Goal: Task Accomplishment & Management: Use online tool/utility

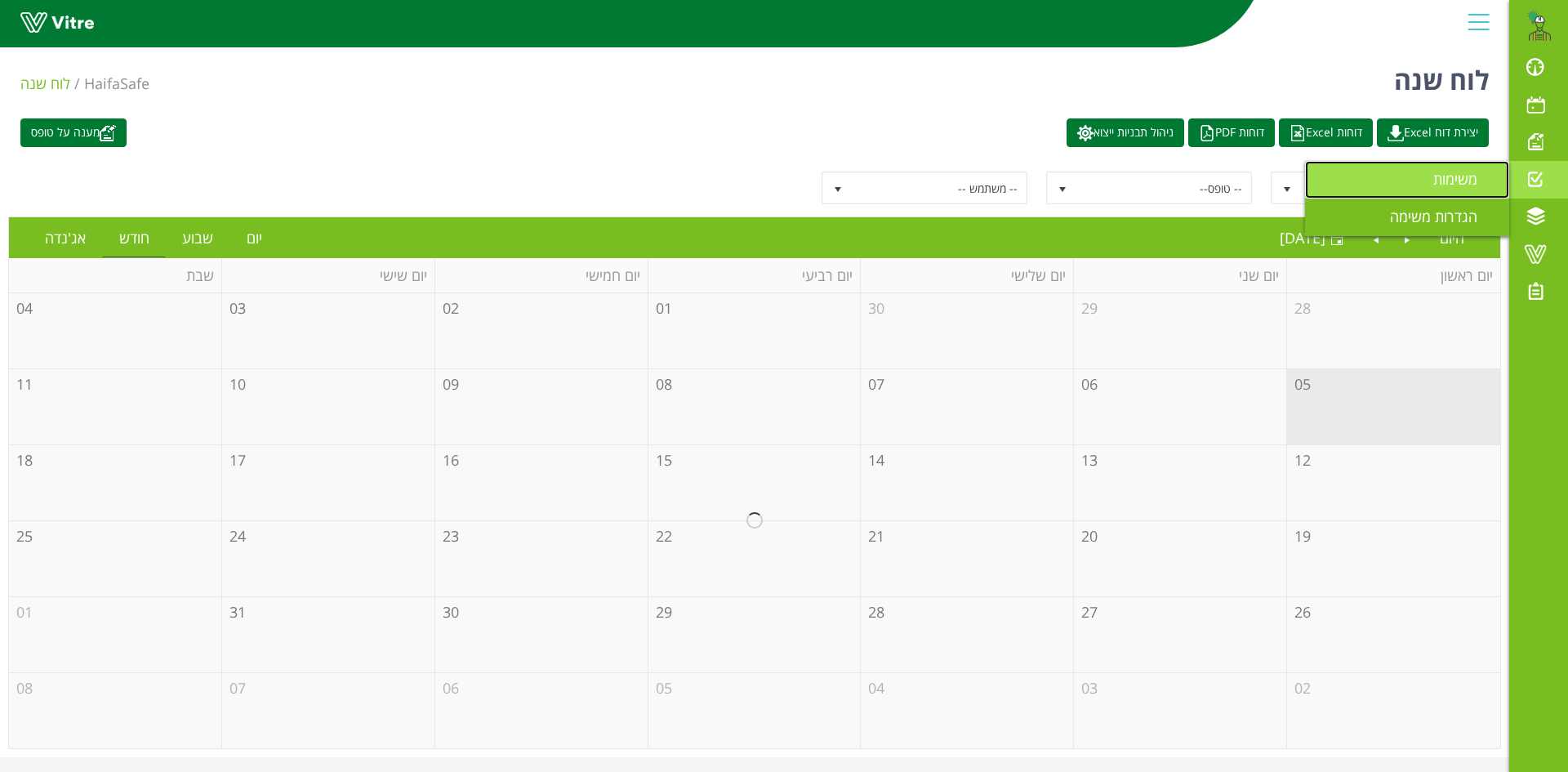
click at [1459, 175] on span "משימות" at bounding box center [1466, 179] width 64 height 20
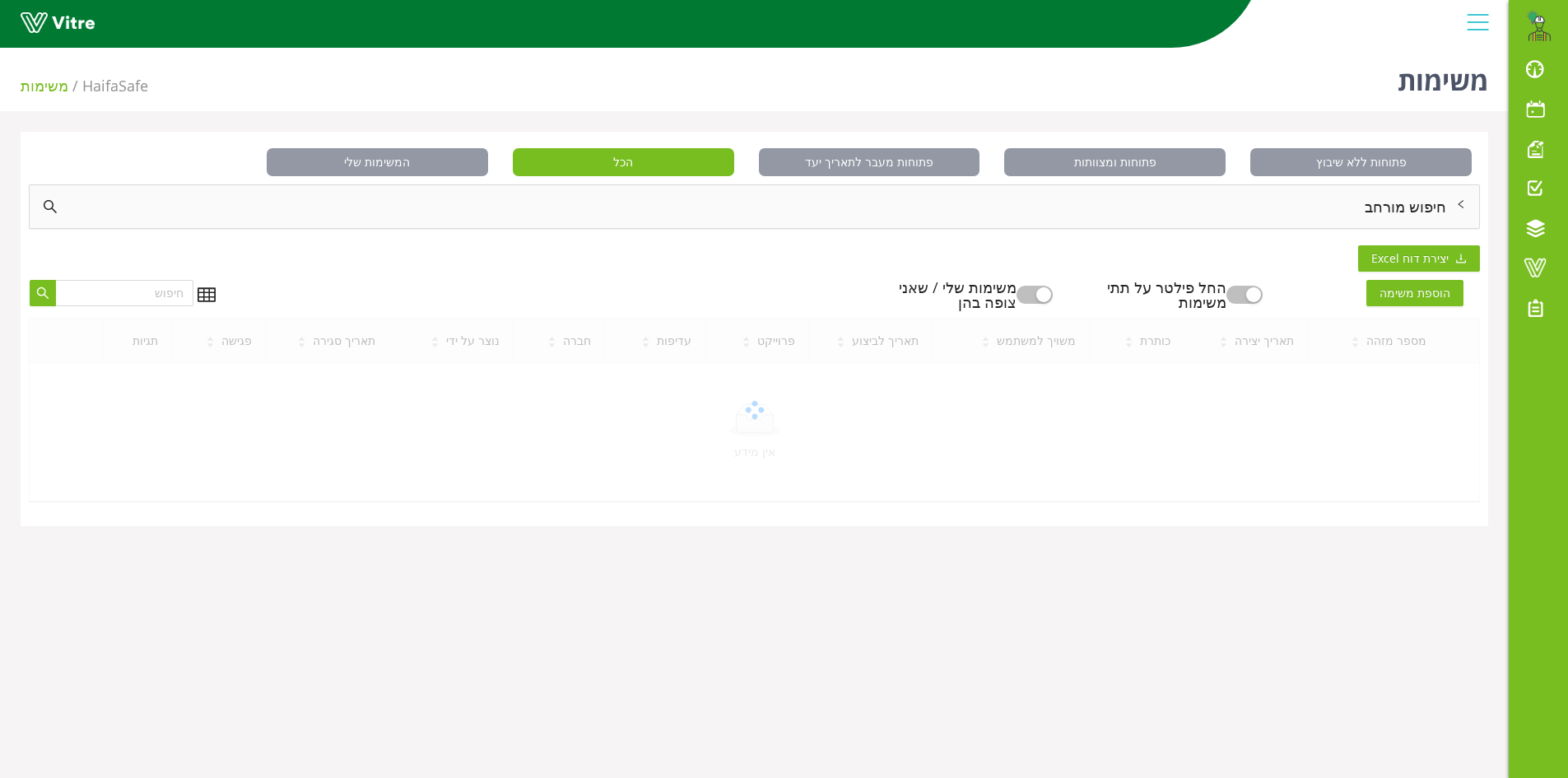
click at [1400, 200] on div "חיפוש מורחב" at bounding box center [755, 207] width 1450 height 43
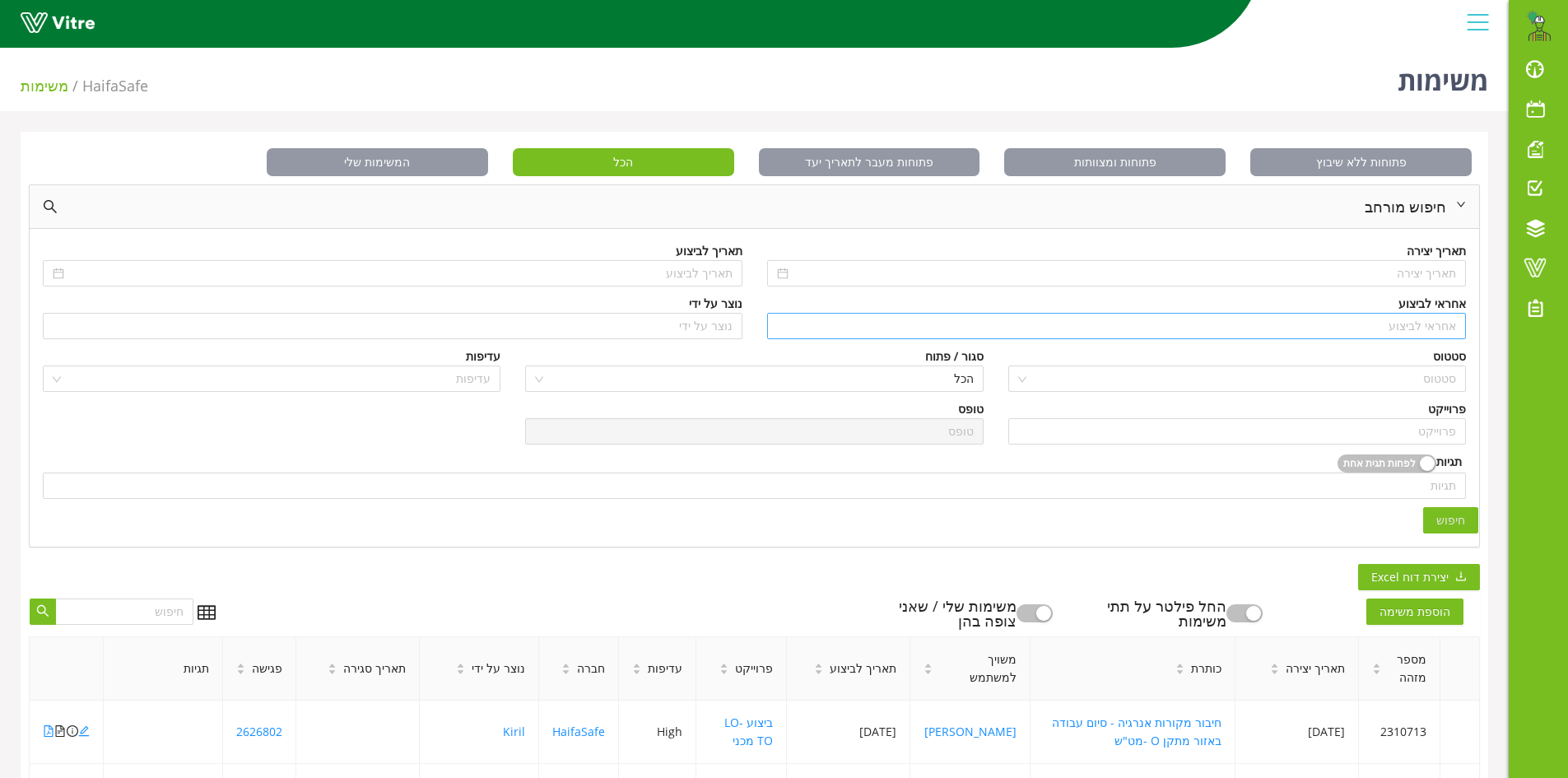
click at [1429, 323] on input "search" at bounding box center [1117, 326] width 680 height 25
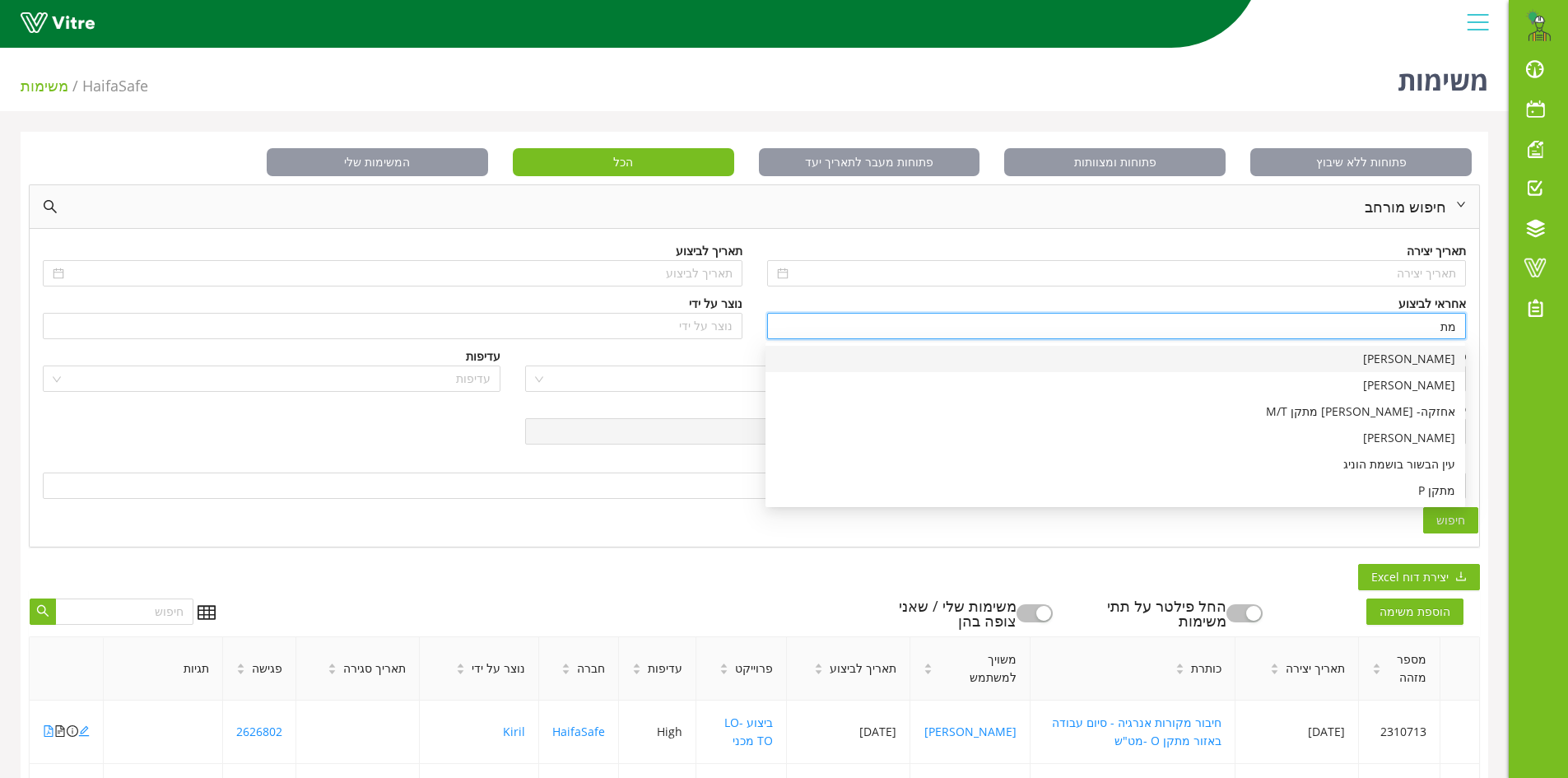
click at [1445, 361] on div "[PERSON_NAME]" at bounding box center [1115, 359] width 680 height 18
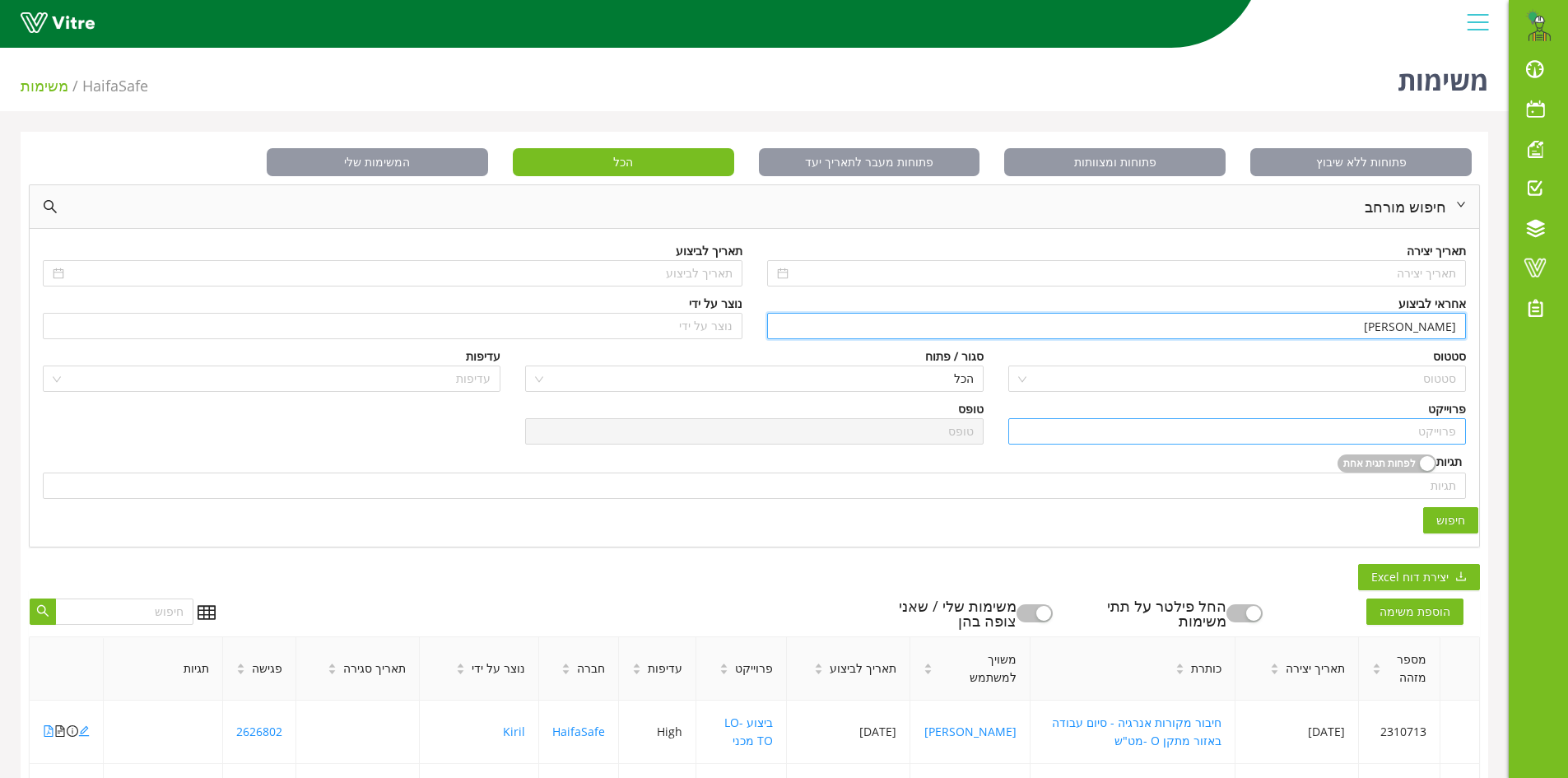
type input "[PERSON_NAME]"
click at [1417, 422] on input "search" at bounding box center [1237, 431] width 438 height 25
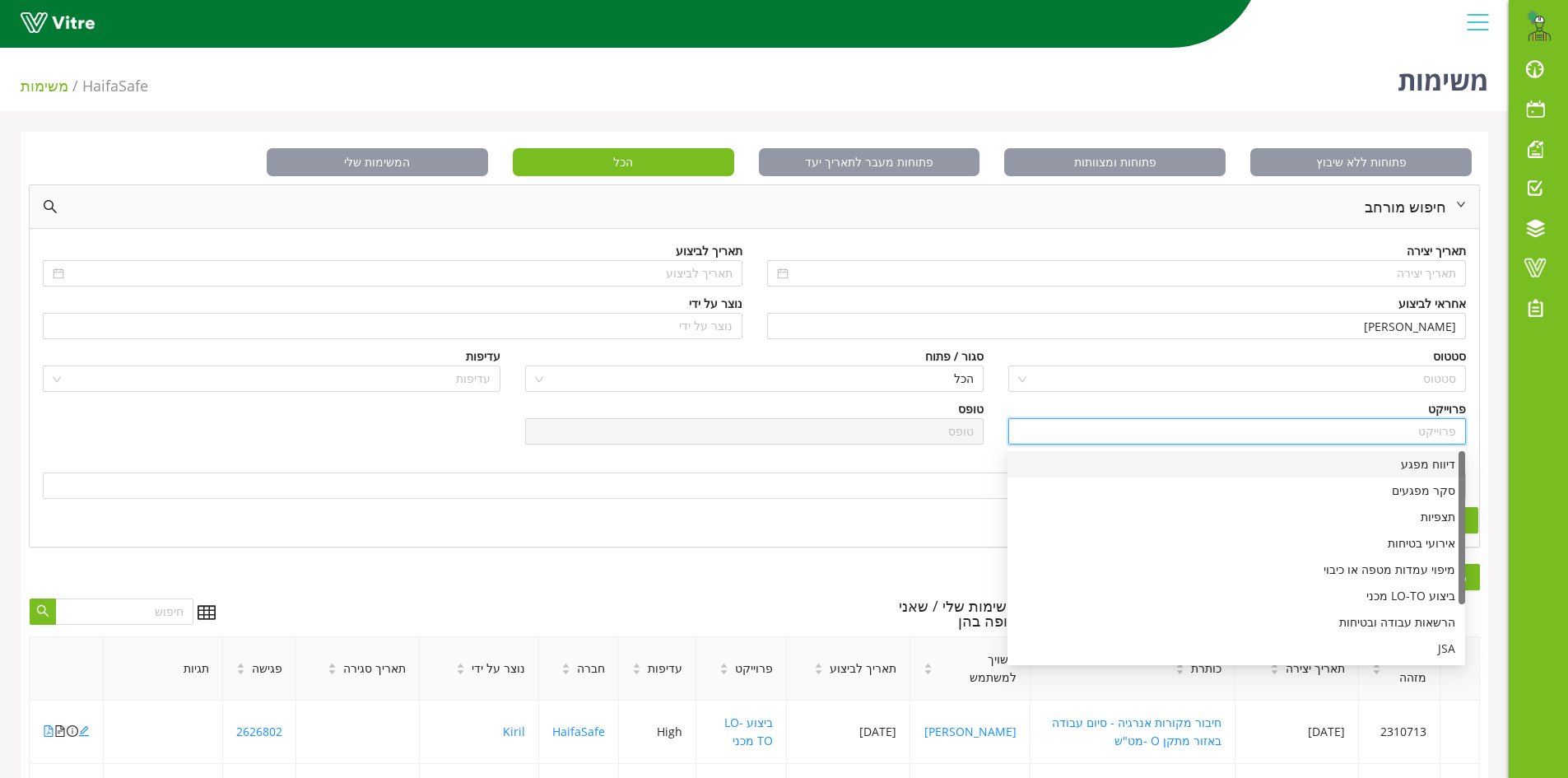
click at [1419, 462] on div "דיווח מפגע" at bounding box center [1236, 464] width 438 height 18
type input "דיווח מפגע"
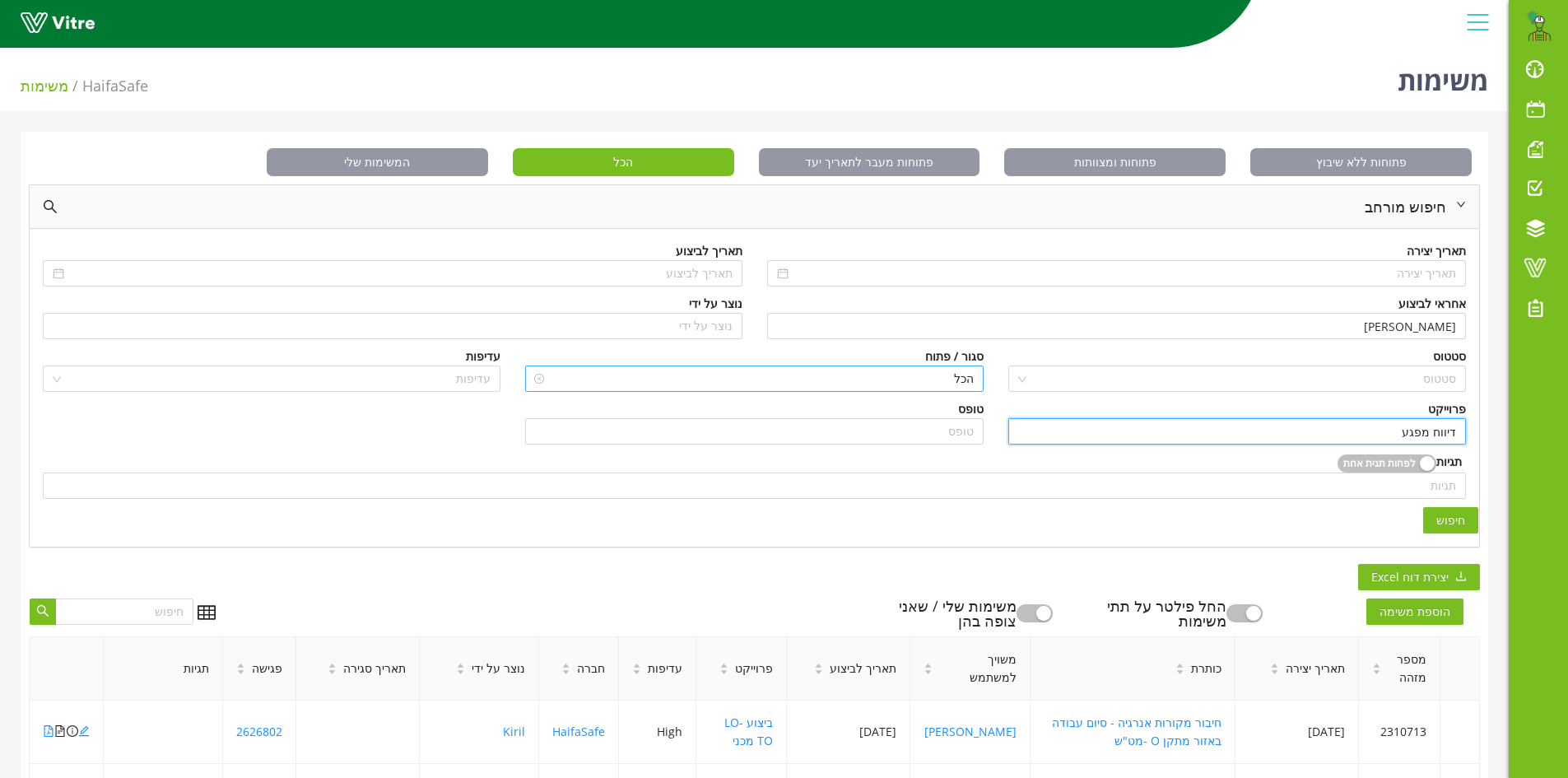
click at [964, 380] on span "הכל" at bounding box center [754, 379] width 438 height 25
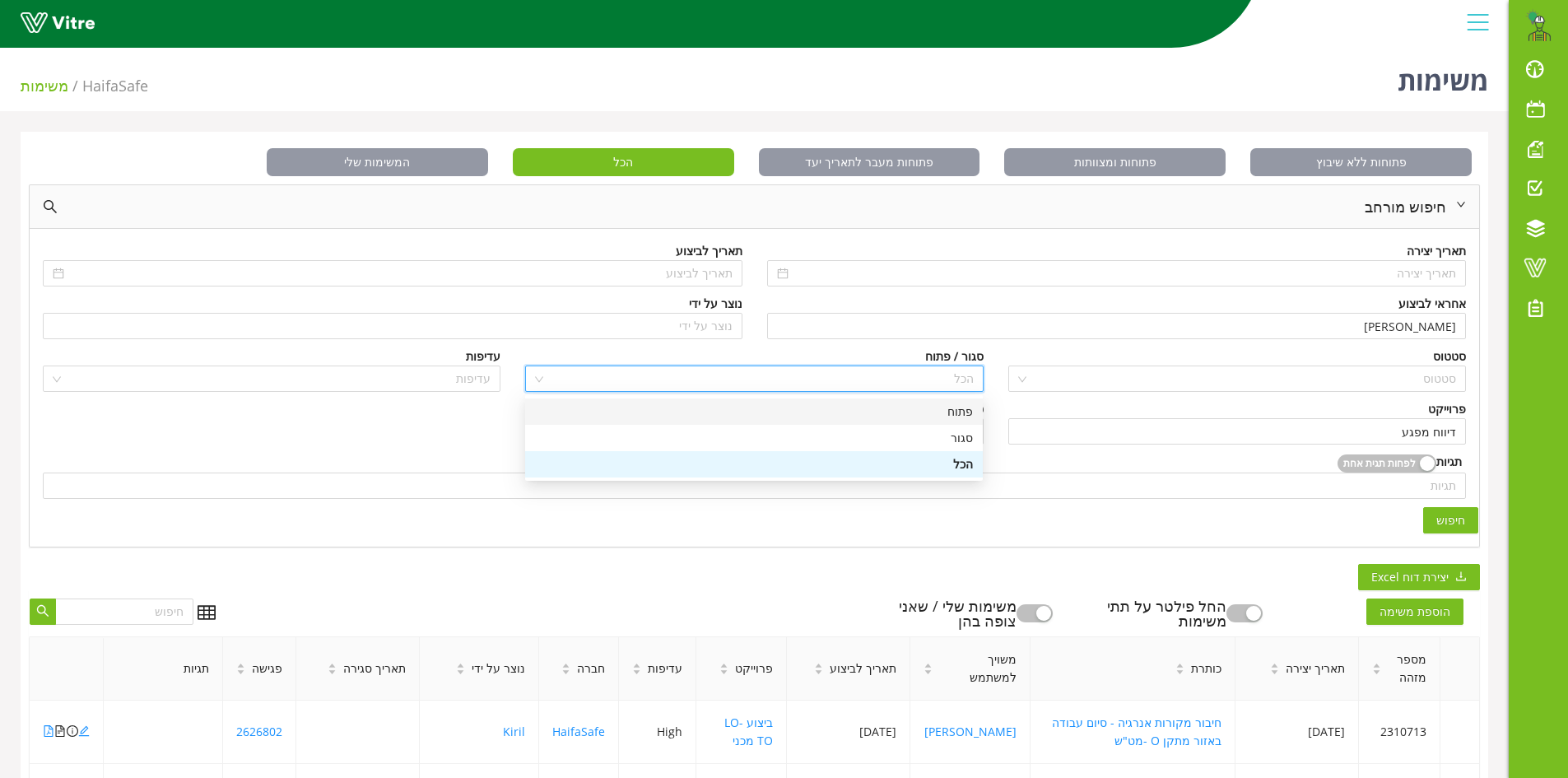
click at [949, 415] on div "פתוח" at bounding box center [754, 412] width 438 height 18
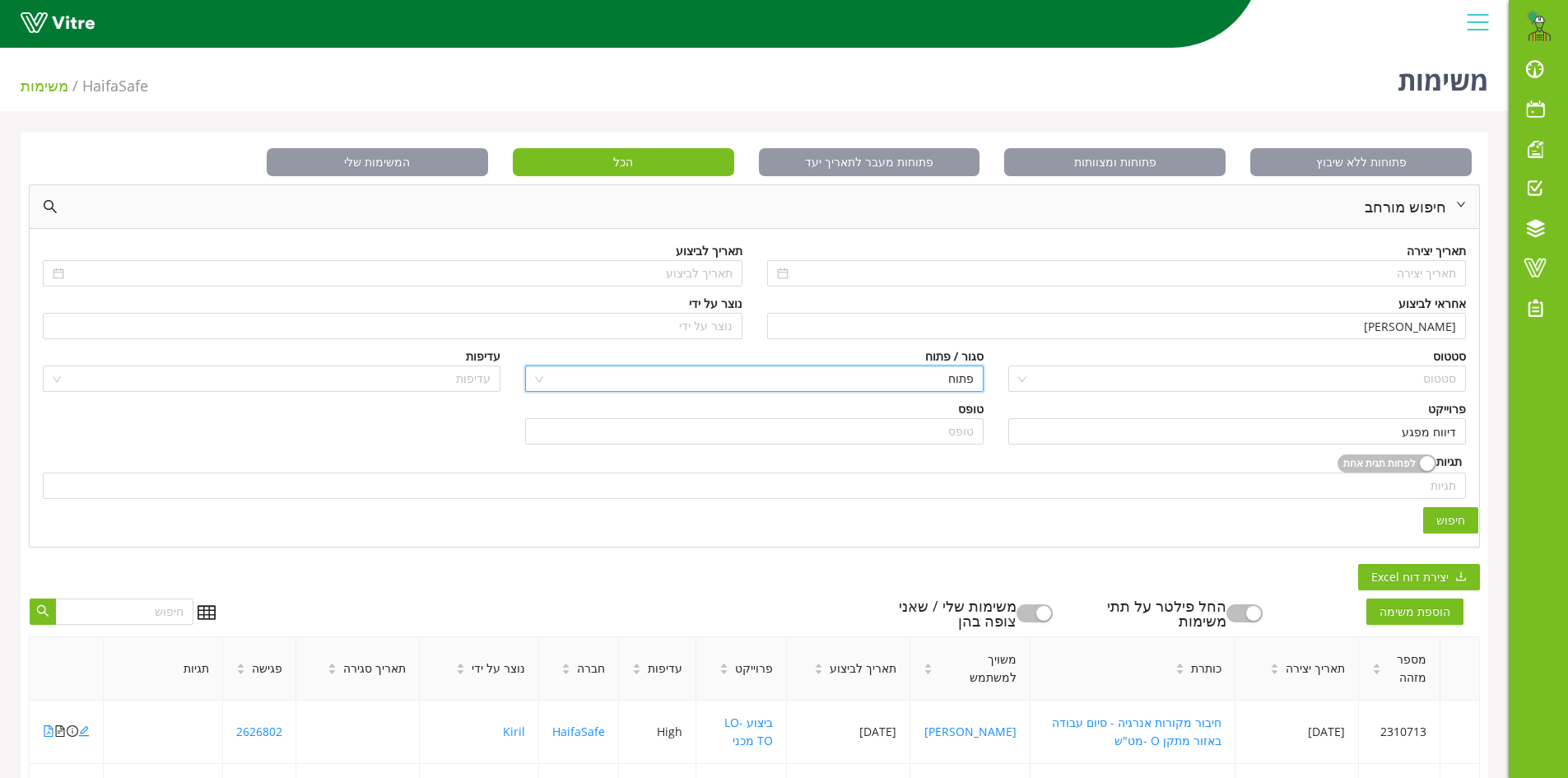
click at [1453, 520] on span "חיפוש" at bounding box center [1451, 521] width 29 height 18
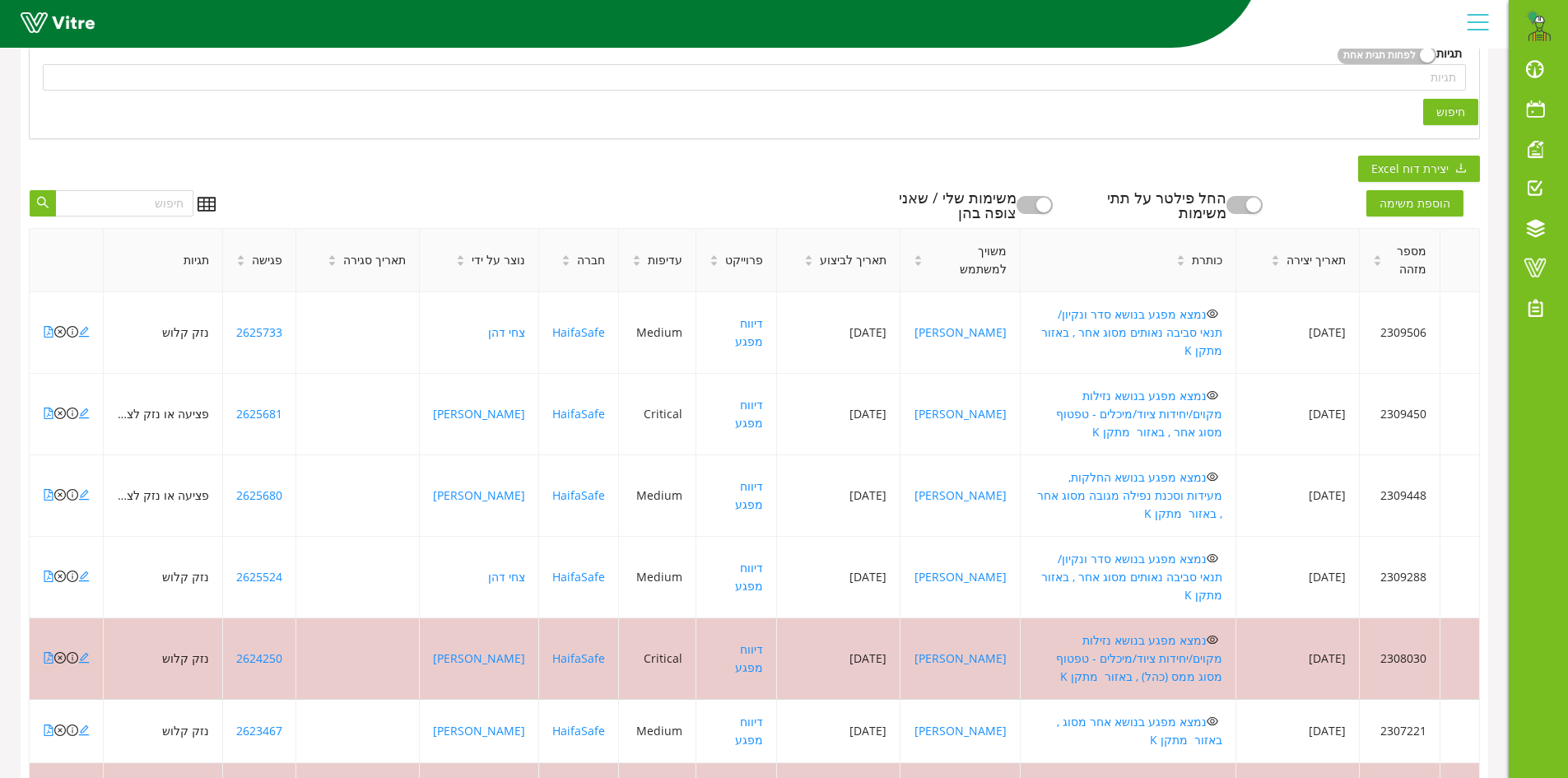
scroll to position [412, 0]
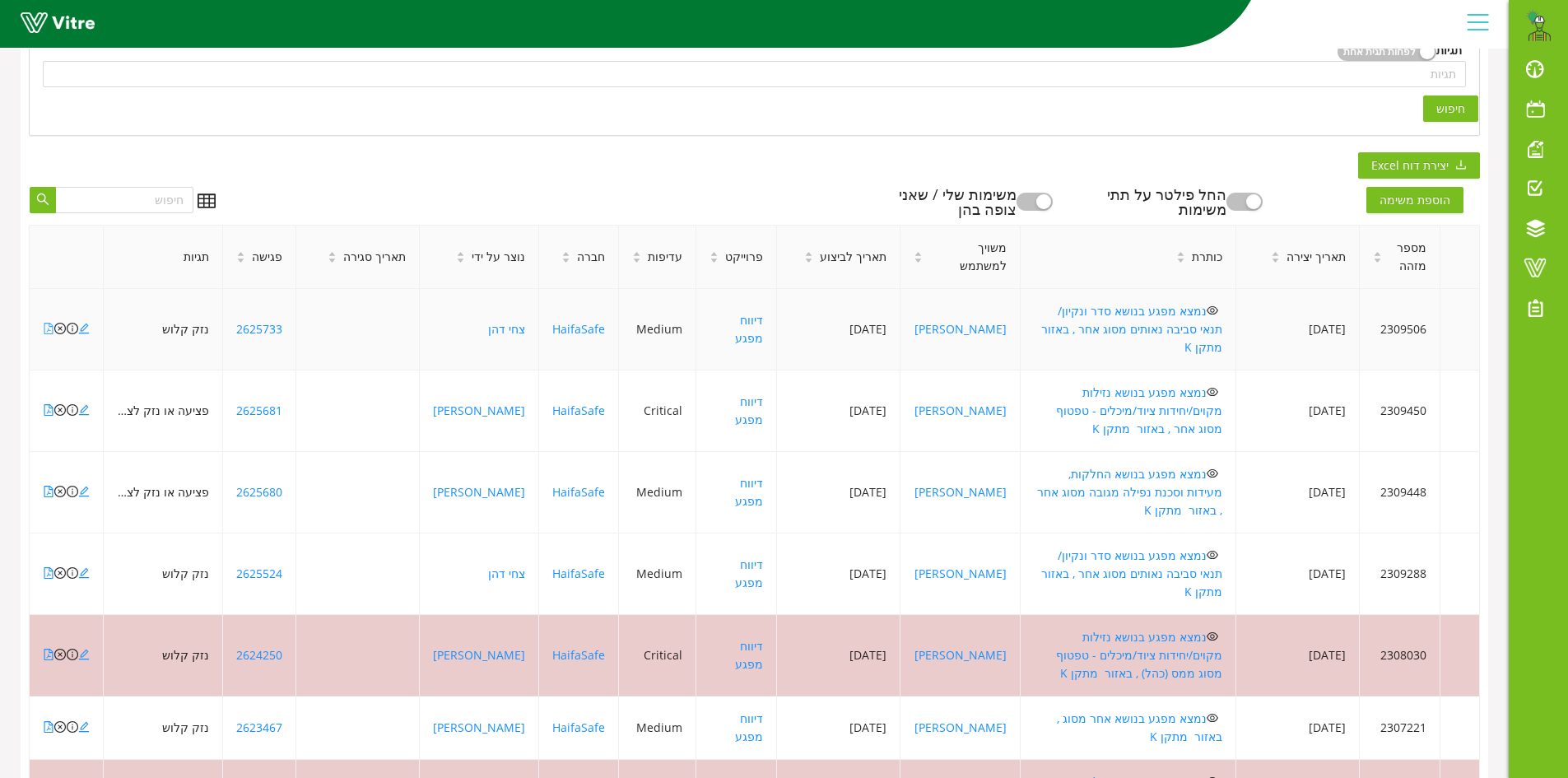
click at [45, 323] on icon "file-pdf" at bounding box center [49, 328] width 12 height 12
click at [57, 323] on icon "close-circle" at bounding box center [60, 328] width 12 height 12
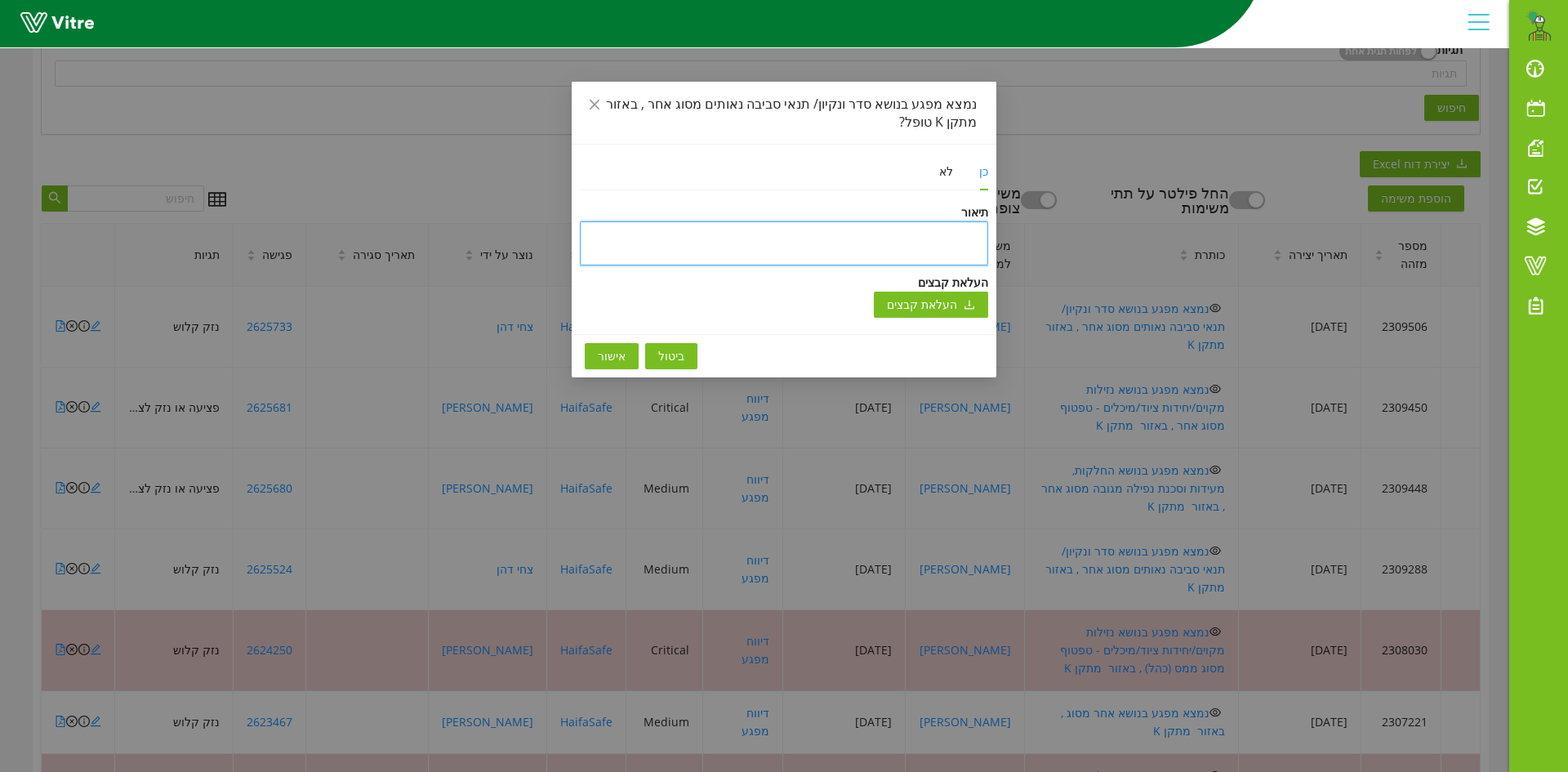
click at [813, 224] on textarea at bounding box center [784, 243] width 408 height 44
type textarea "נ"
type textarea "ני"
type textarea "ניס"
type textarea "ני"
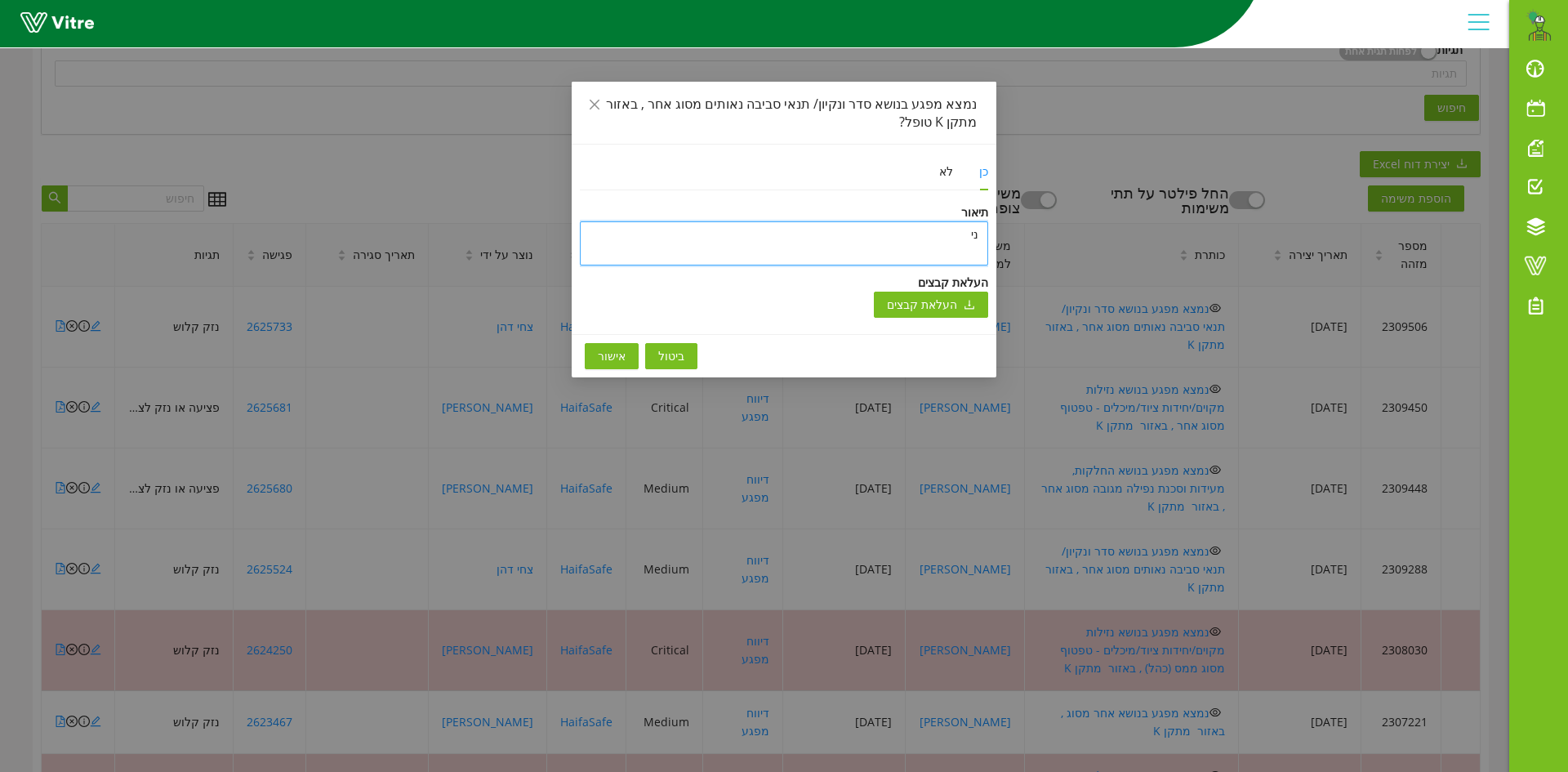
type textarea "נ"
type textarea "ט"
type textarea "טו"
type textarea "טופ"
type textarea "טופל"
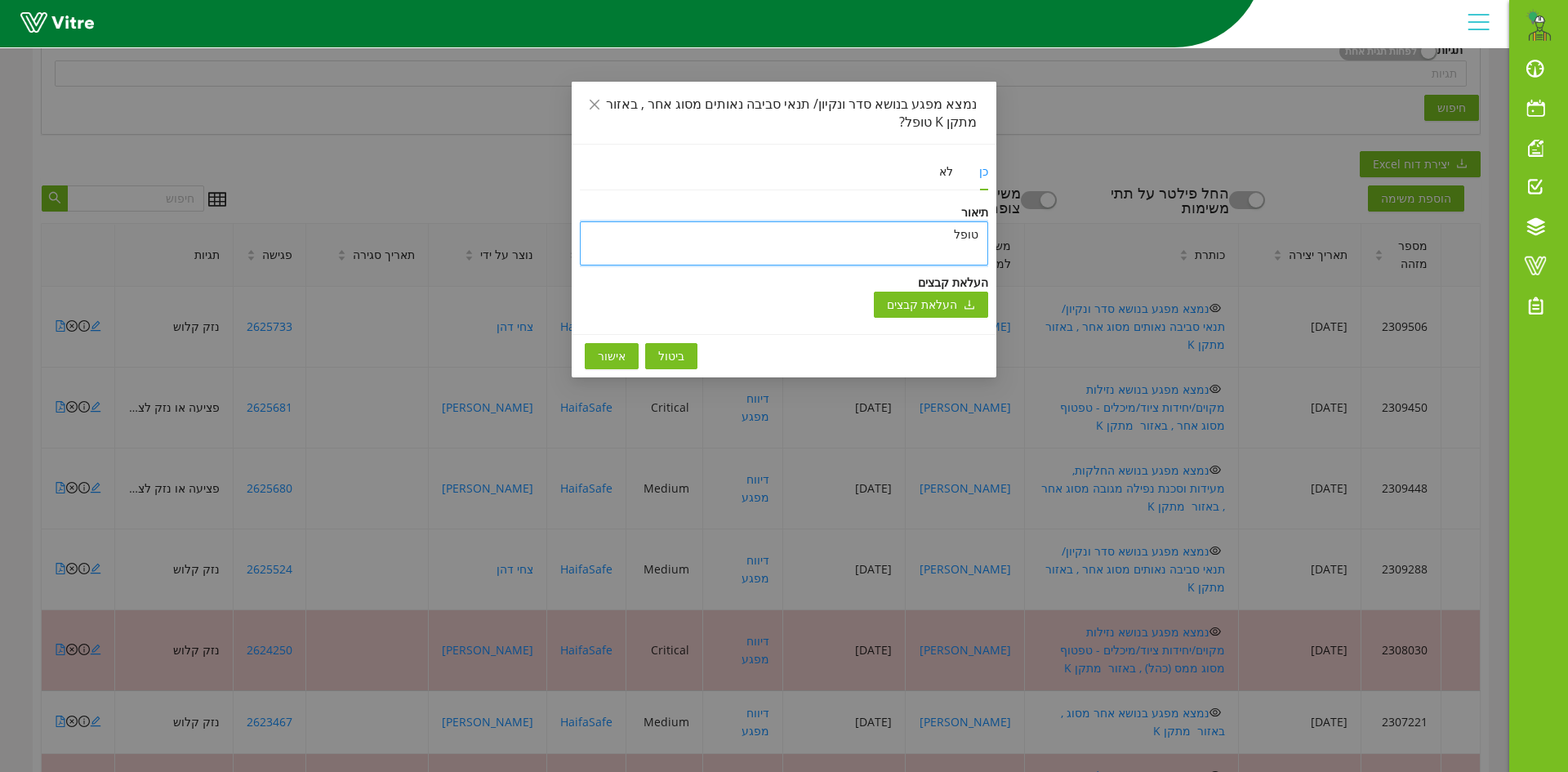
type textarea "טופל"
type textarea "טופל ו"
type textarea "טופל ונ"
type textarea "טופל וני"
type textarea "טופל וניס"
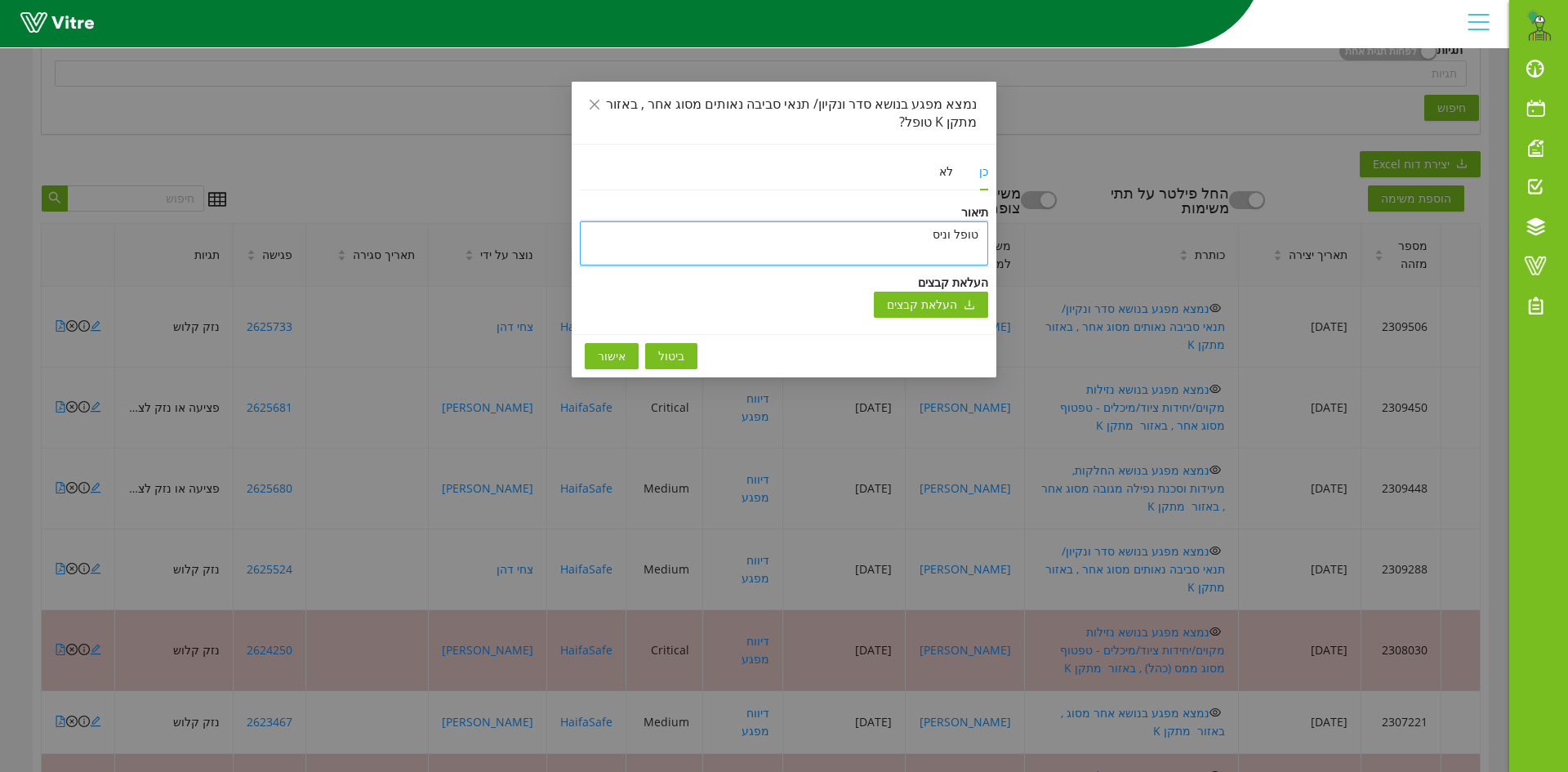
type textarea "טופל וניסג"
type textarea "טופל וניסגר"
type textarea "טופל וניסגר ב"
type textarea "טופל וניסגר בת"
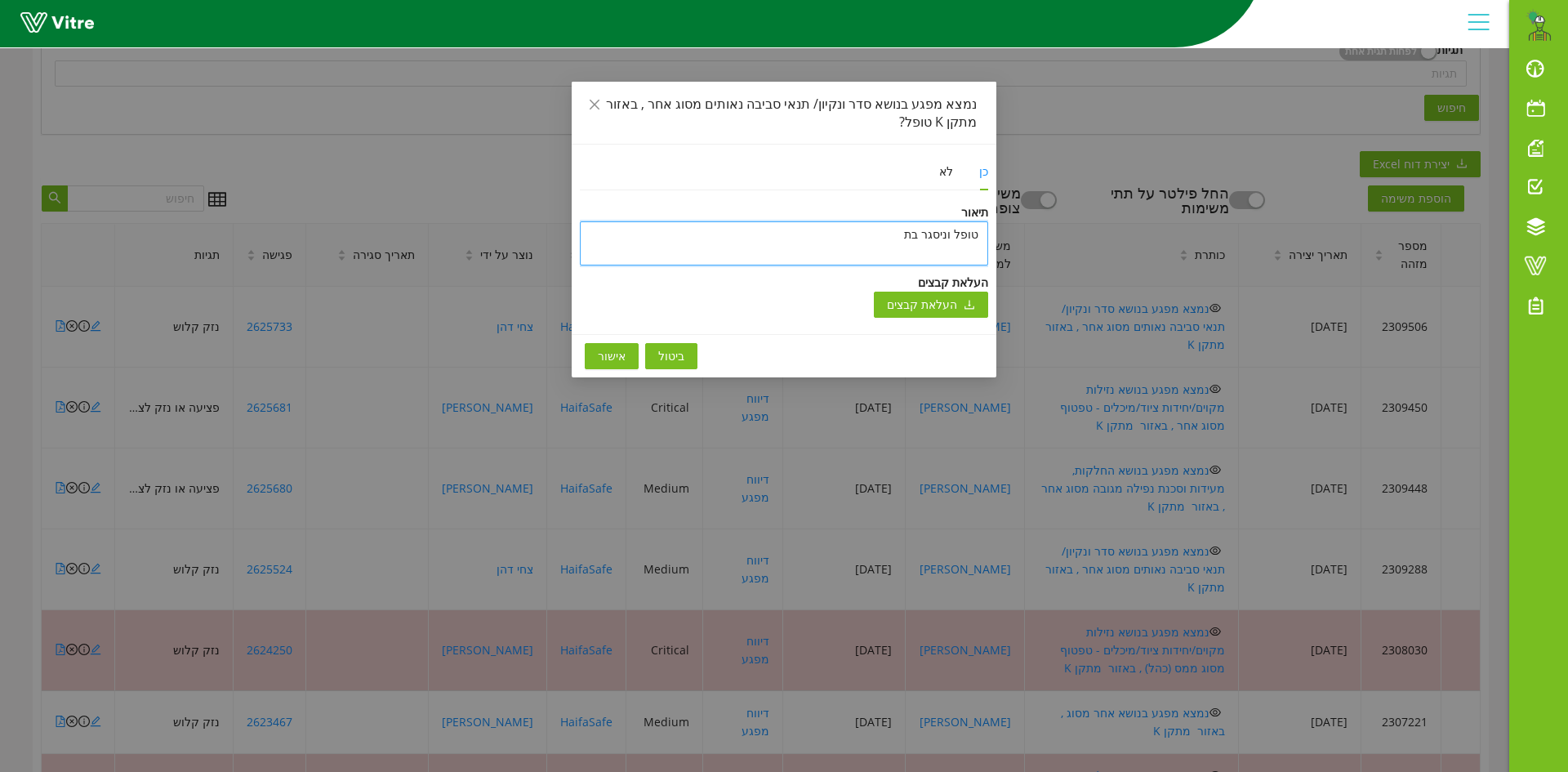
type textarea "טופל וניסגר בתו"
type textarea "טופל וניסגר בתוכ"
type textarea "טופל וניסגר בתוכנ"
type textarea "טופל וניסגר בתוכנה"
click at [820, 238] on textarea "טופל וניסגר בתוכנה" at bounding box center [784, 243] width 408 height 44
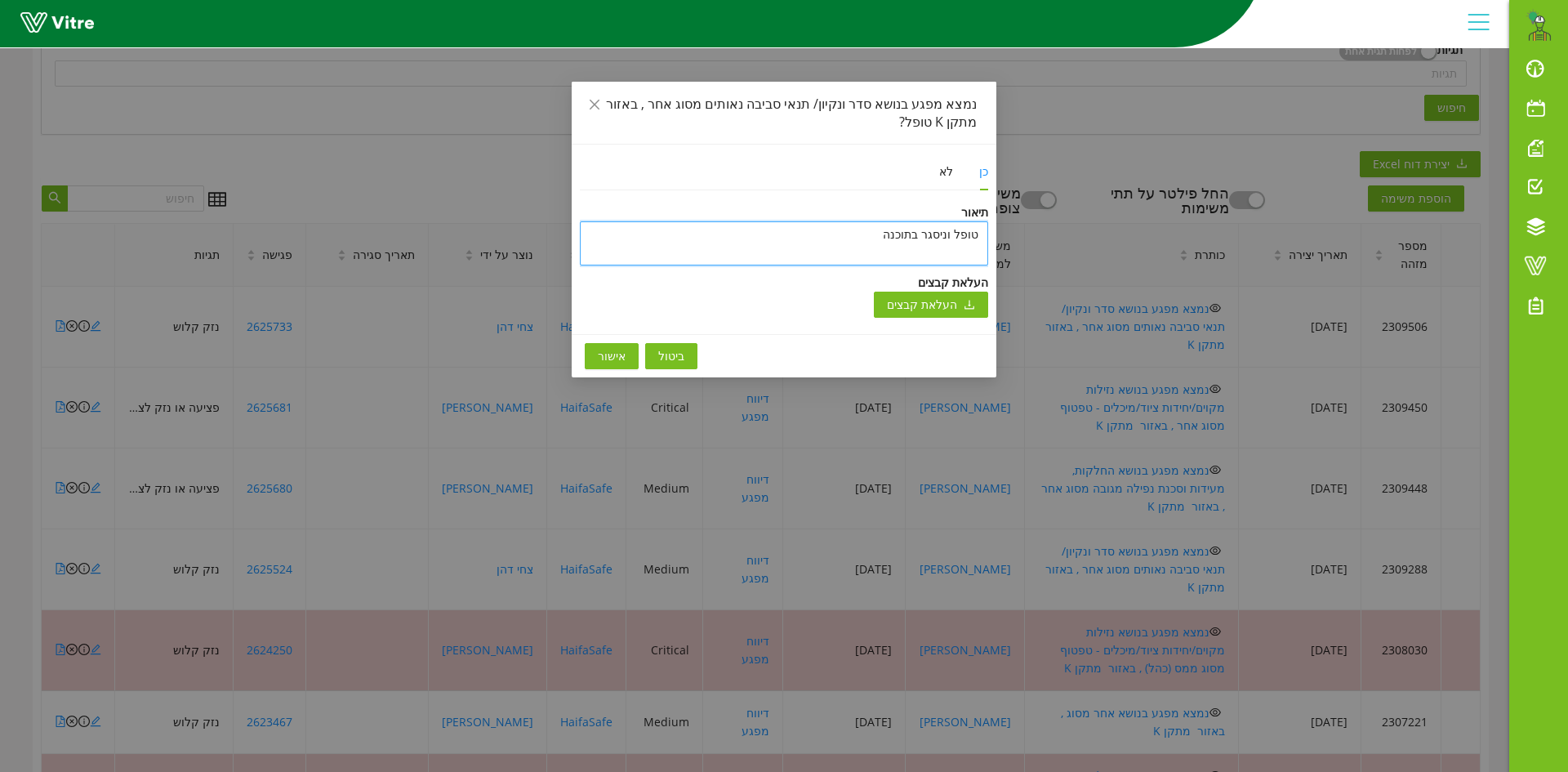
click at [820, 238] on textarea "טופל וניסגר בתוכנה" at bounding box center [784, 243] width 408 height 44
click at [821, 238] on textarea "טופל וניסגר בתוכנה" at bounding box center [784, 243] width 408 height 44
type textarea "טופל וניסגר בתוכנה"
click at [621, 352] on span "אישור" at bounding box center [612, 356] width 28 height 18
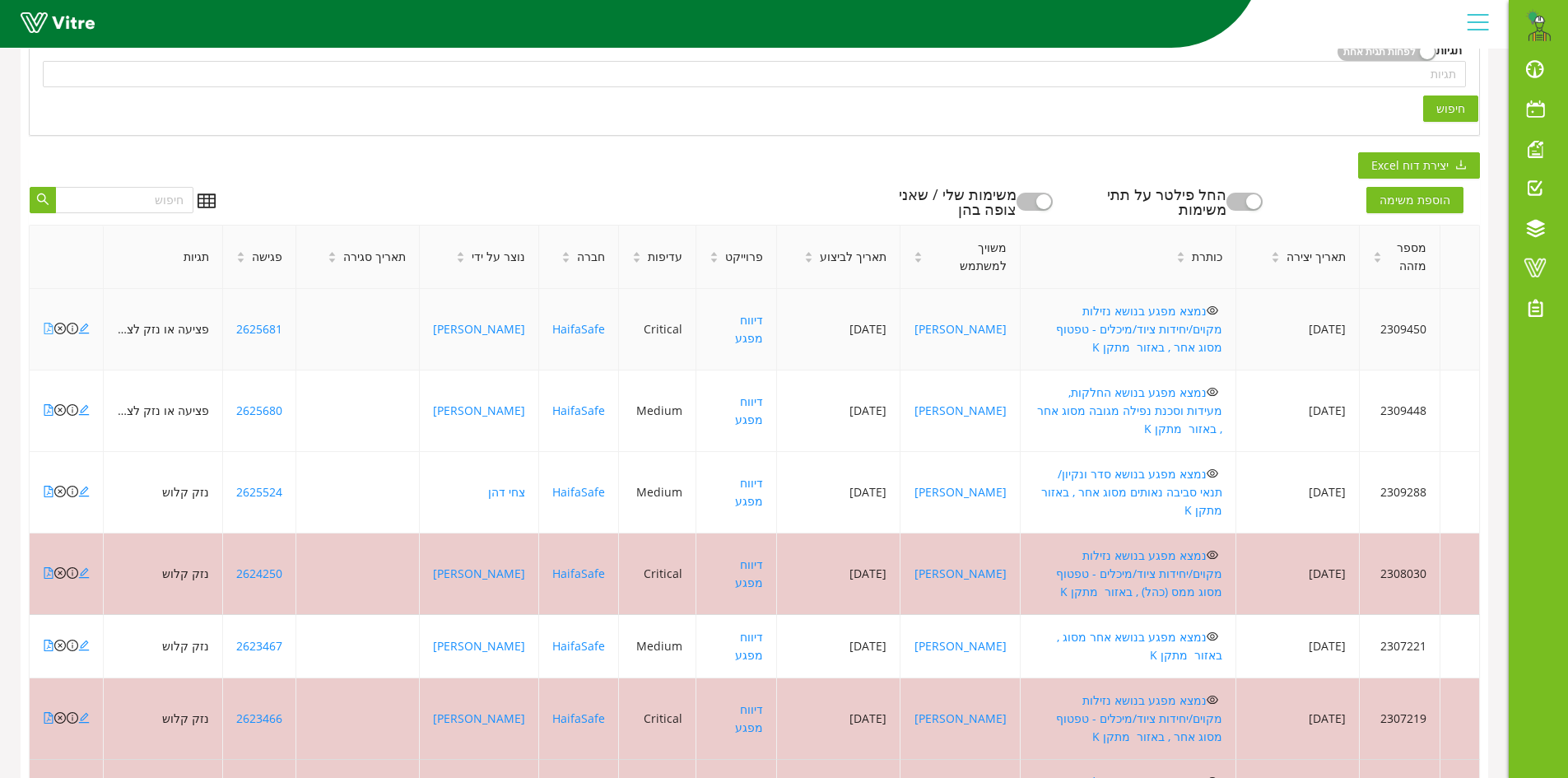
click at [45, 323] on icon "file-pdf" at bounding box center [49, 328] width 12 height 12
click at [60, 323] on icon "close-circle" at bounding box center [60, 328] width 12 height 12
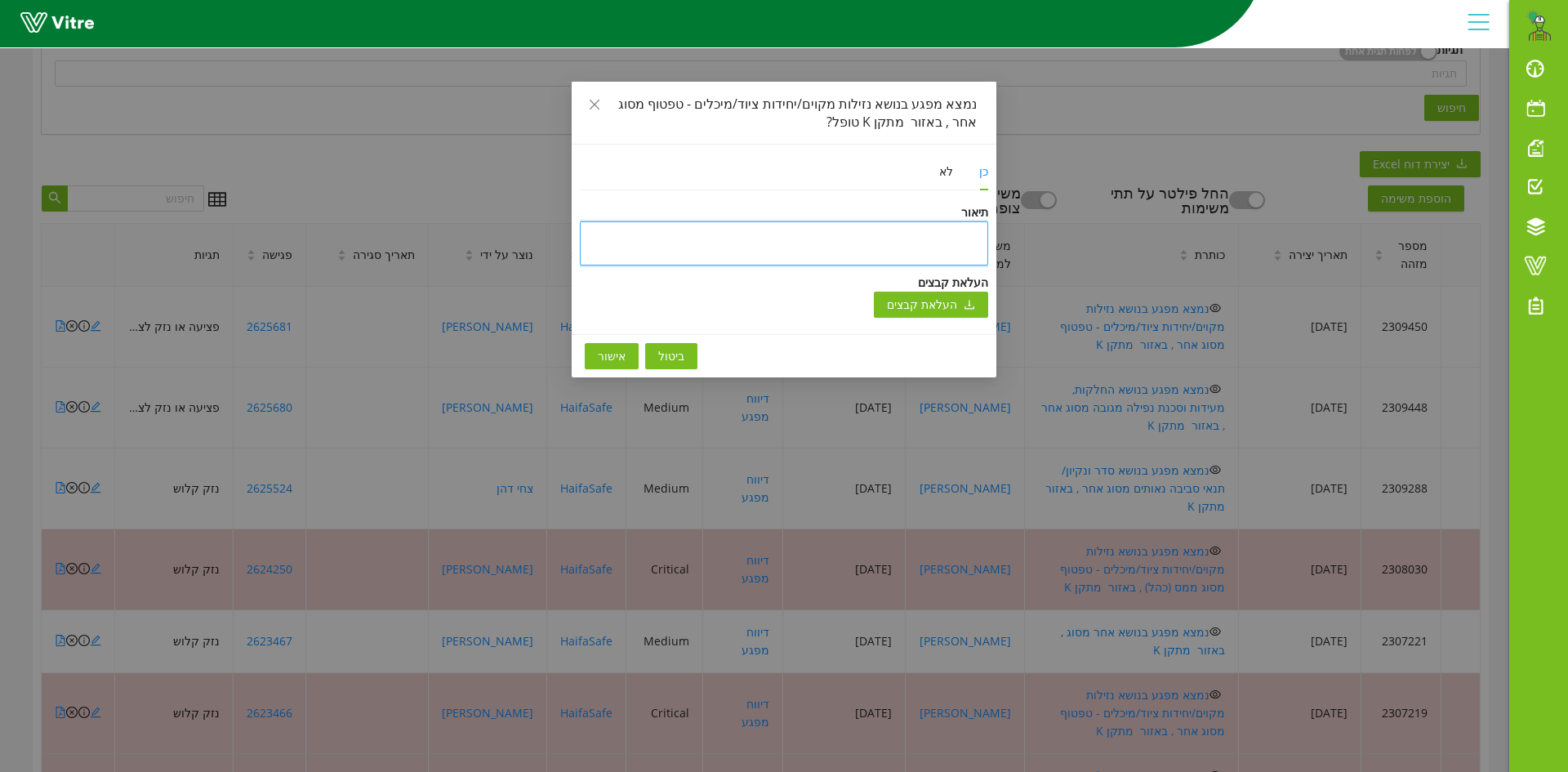
click at [712, 242] on textarea at bounding box center [784, 243] width 408 height 44
paste textarea "טופל וניסגר בתוכנה"
type textarea "טופל וניסגר בתוכנה"
click at [604, 360] on span "אישור" at bounding box center [612, 356] width 28 height 18
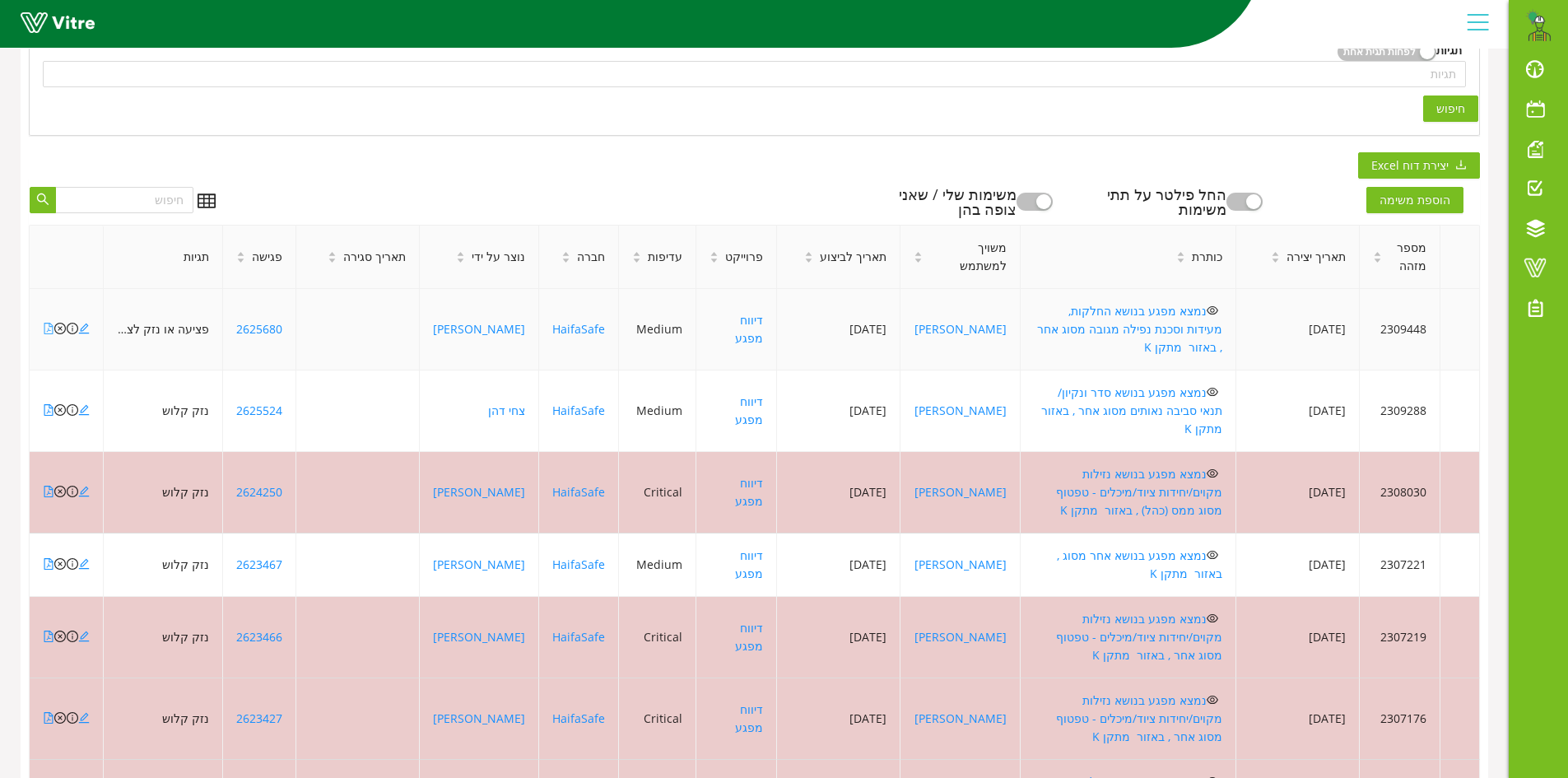
click at [48, 323] on icon "file-pdf" at bounding box center [49, 328] width 12 height 12
click at [50, 404] on icon "file-pdf" at bounding box center [49, 410] width 12 height 12
click at [60, 404] on icon "close-circle" at bounding box center [60, 410] width 12 height 12
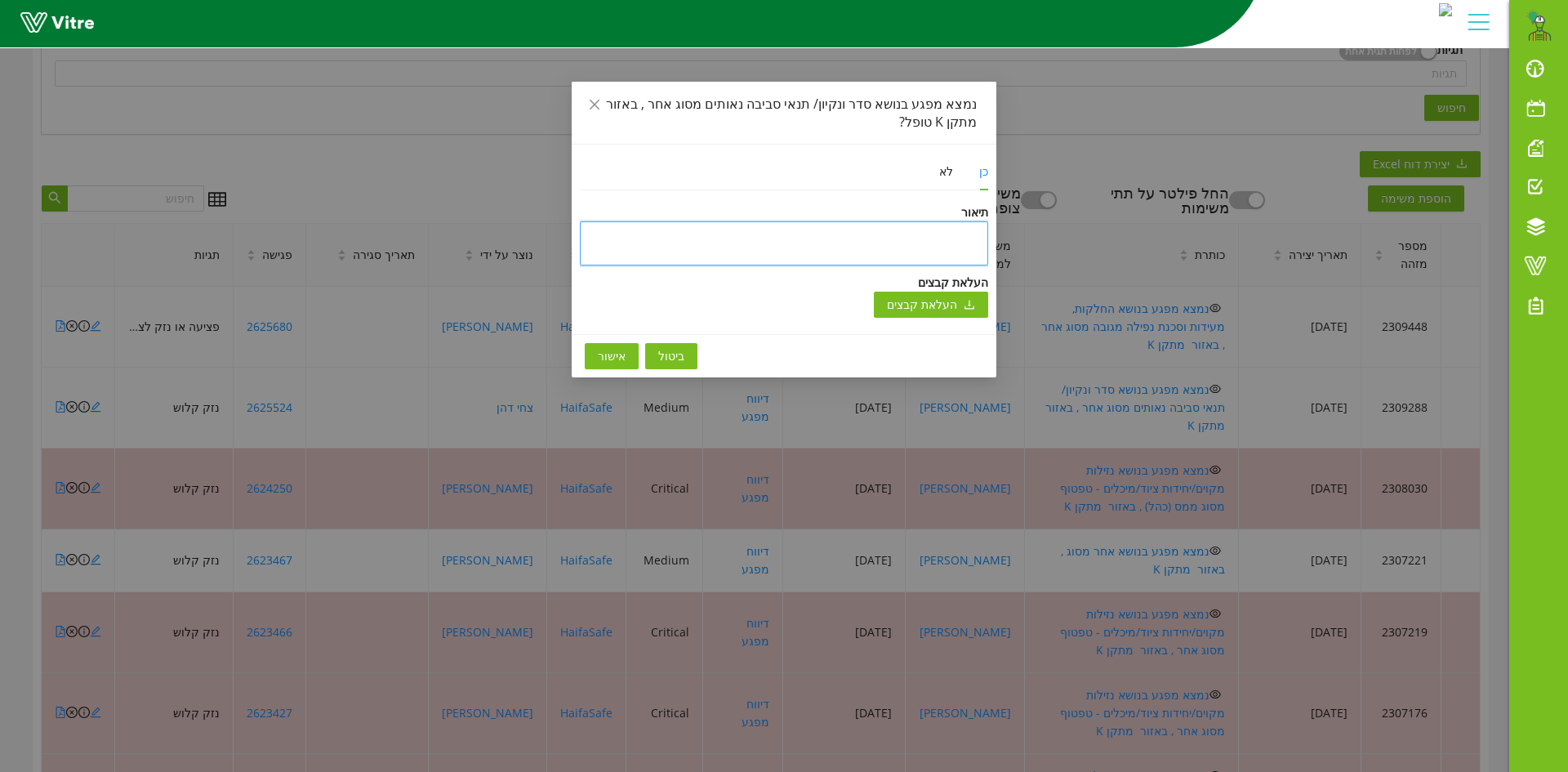
click at [633, 238] on textarea at bounding box center [784, 243] width 408 height 44
paste textarea "טופל וניסגר בתוכנה"
type textarea "טופל וניסגר בתוכנה"
click at [607, 347] on span "אישור" at bounding box center [612, 356] width 28 height 18
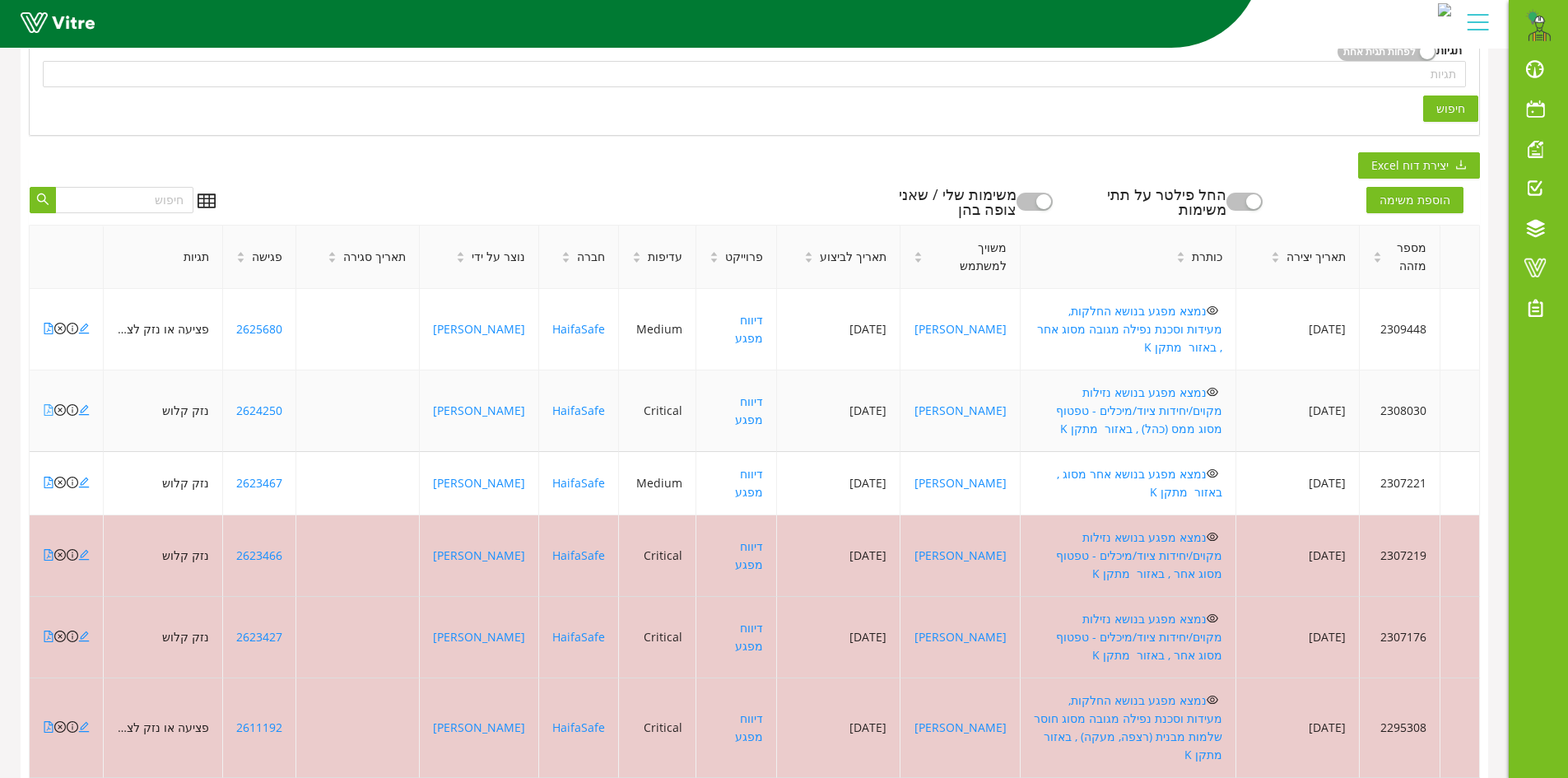
click at [49, 404] on icon "file-pdf" at bounding box center [49, 410] width 12 height 12
click at [59, 404] on icon "close-circle" at bounding box center [60, 410] width 12 height 12
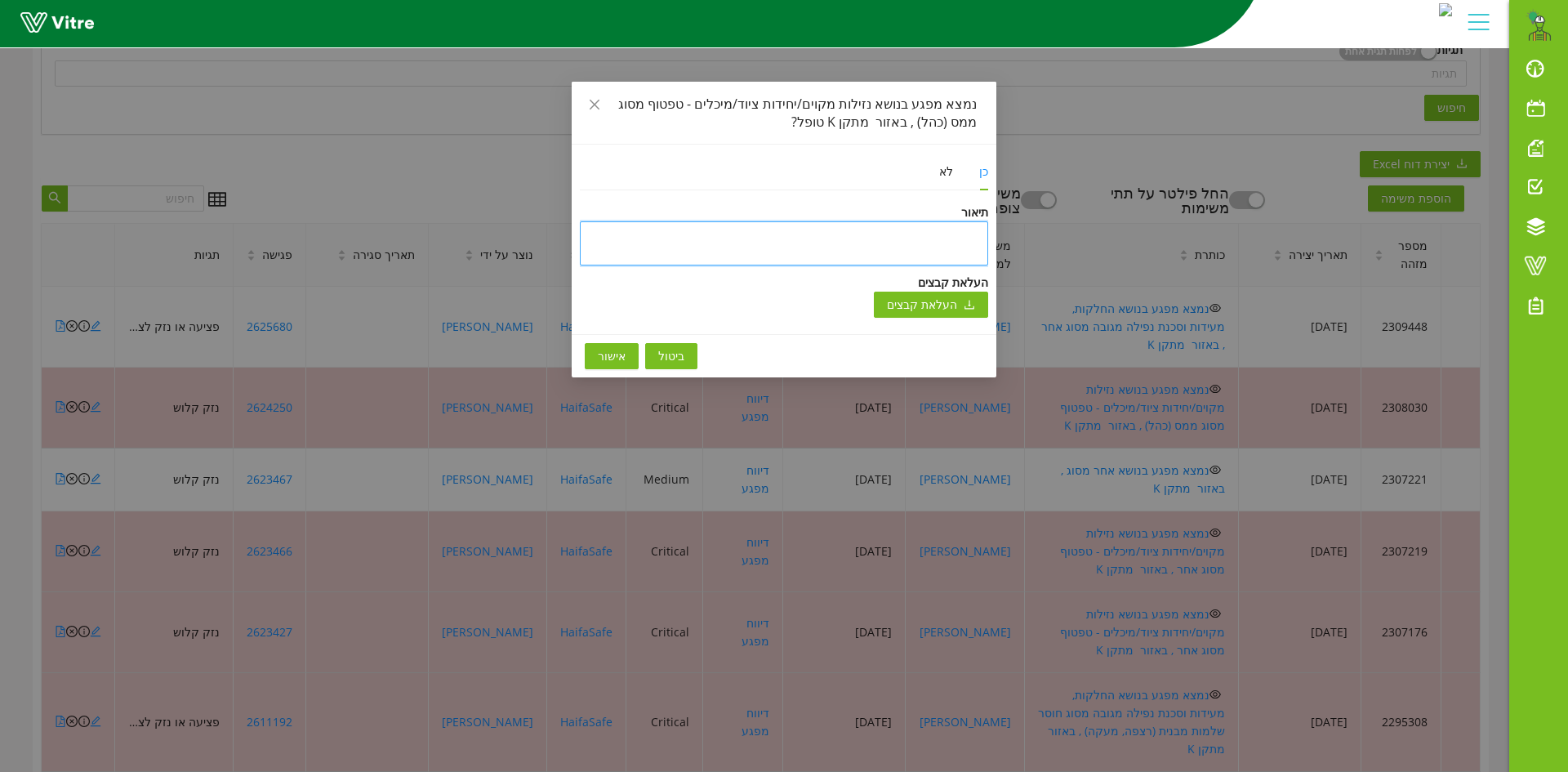
click at [593, 255] on textarea at bounding box center [784, 243] width 408 height 44
paste textarea "טופל וניסגר בתוכנה"
type textarea "טופל וניסגר בתוכנה"
click at [595, 350] on button "אישור" at bounding box center [612, 356] width 54 height 26
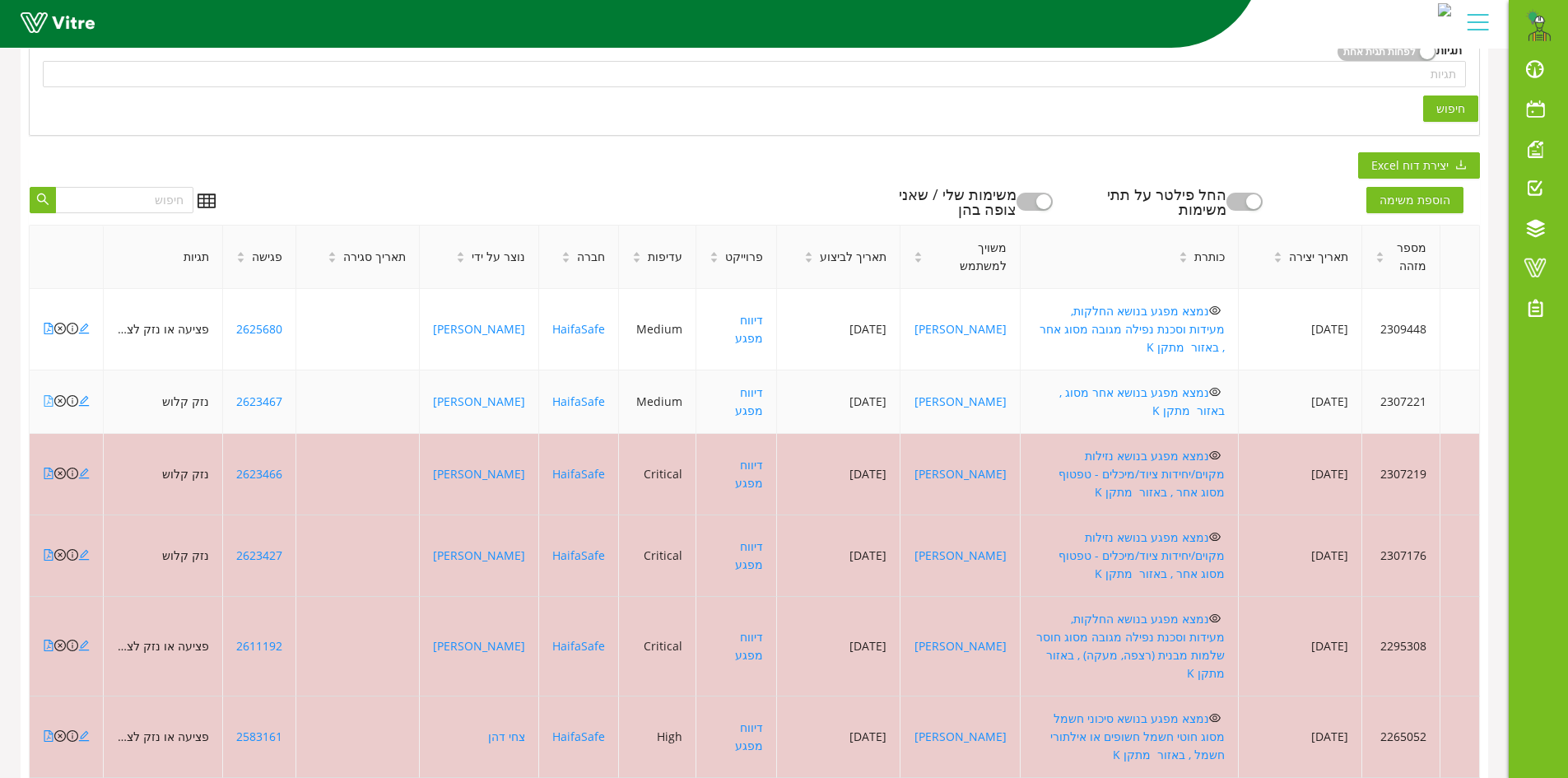
click at [45, 395] on icon "file-pdf" at bounding box center [49, 401] width 12 height 12
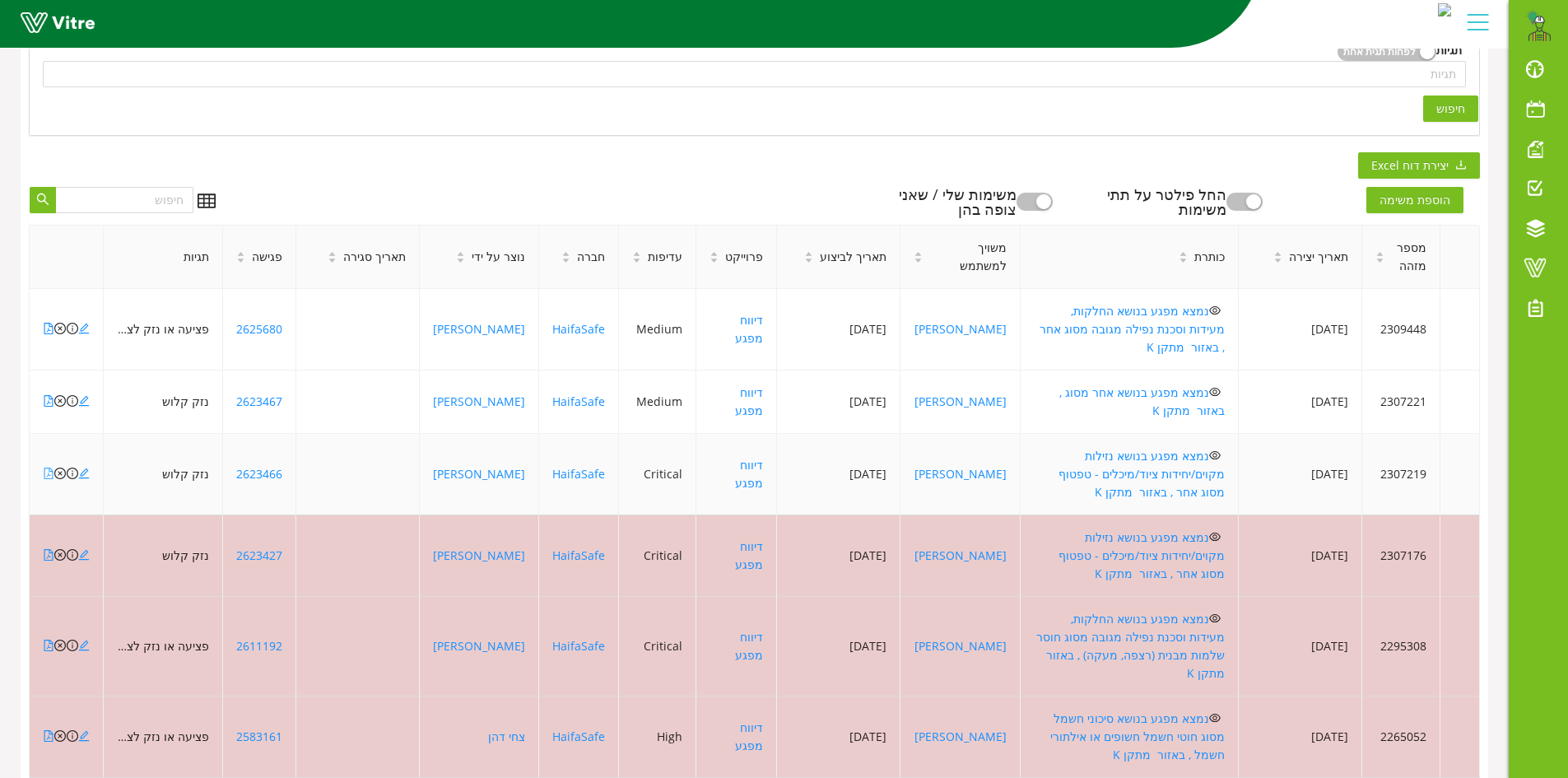
click at [45, 468] on icon "file-pdf" at bounding box center [49, 474] width 12 height 12
click at [62, 468] on icon "close-circle" at bounding box center [60, 474] width 12 height 12
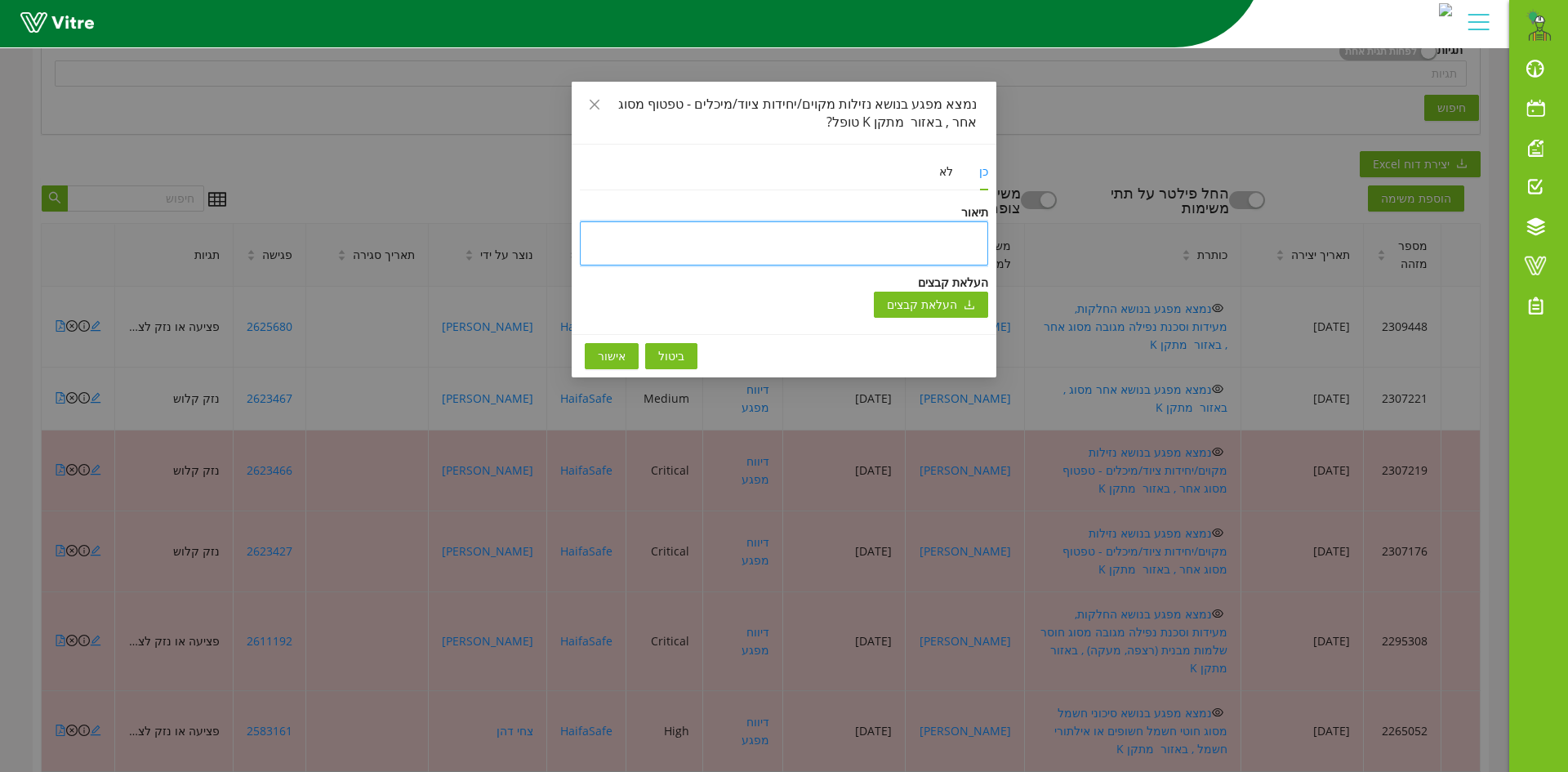
click at [702, 235] on textarea at bounding box center [784, 243] width 408 height 44
paste textarea "טופל וניסגר בתוכנה"
type textarea "טופל וניסגר בתוכנה"
click at [605, 348] on span "אישור" at bounding box center [612, 356] width 28 height 18
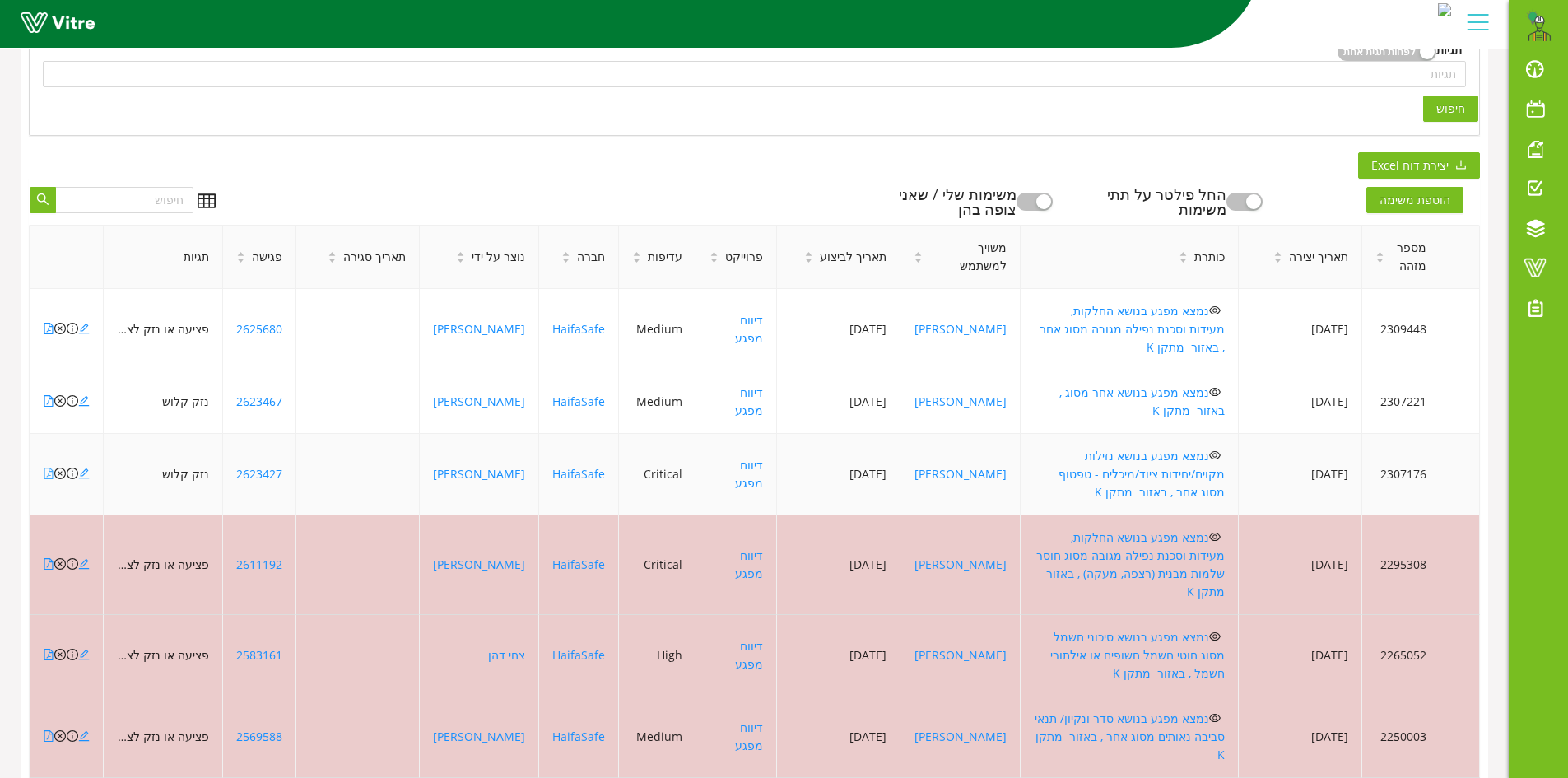
click at [47, 468] on icon "file-pdf" at bounding box center [49, 474] width 12 height 12
click at [48, 468] on icon "file-pdf" at bounding box center [49, 474] width 12 height 12
click at [59, 468] on icon "close-circle" at bounding box center [60, 474] width 12 height 12
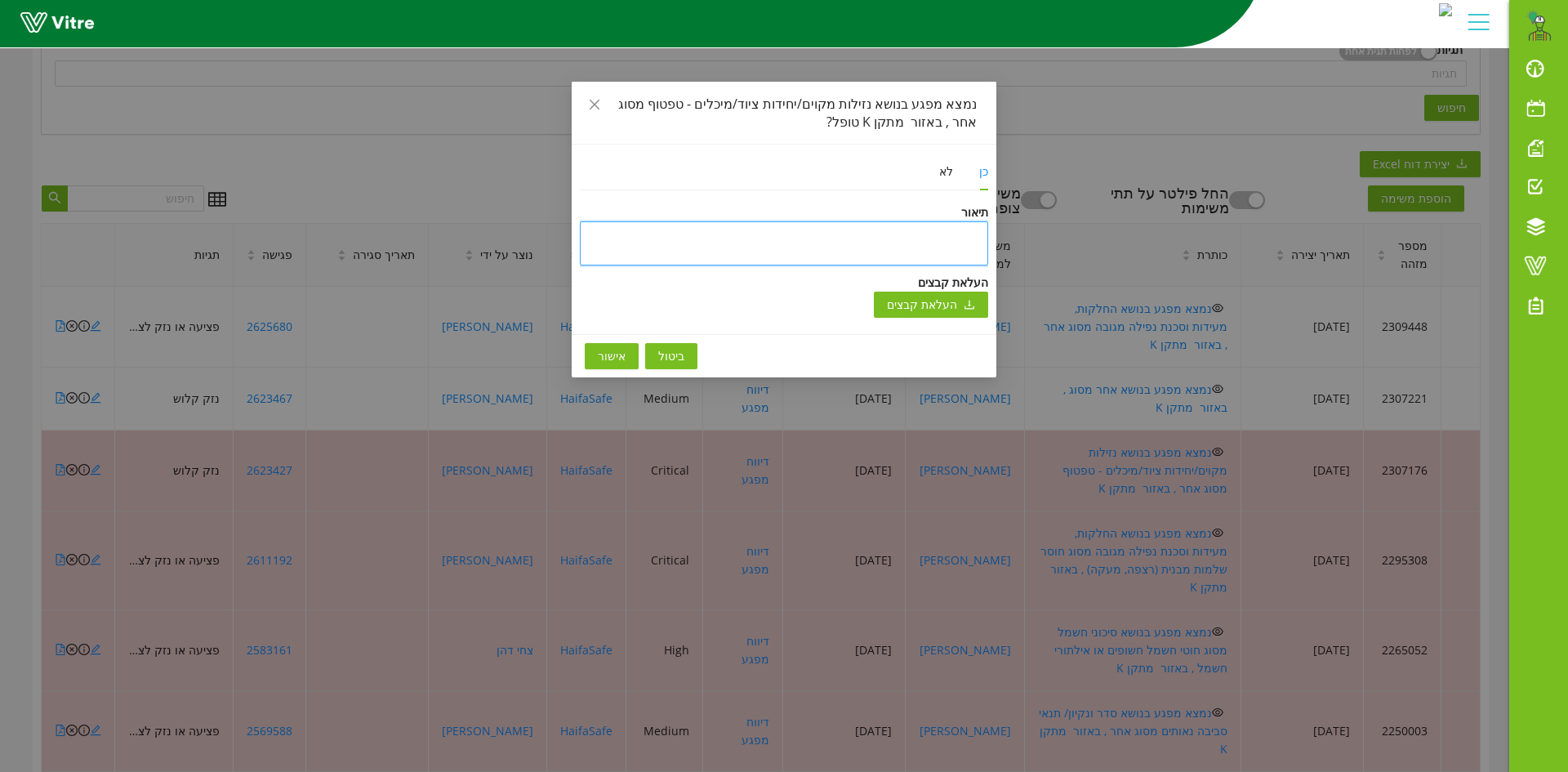
click at [656, 228] on textarea at bounding box center [784, 243] width 408 height 44
paste textarea "טופל וניסגר בתוכנה"
type textarea "טופל וניסגר בתוכנה"
click at [616, 341] on div "ביטול אישור" at bounding box center [784, 355] width 425 height 43
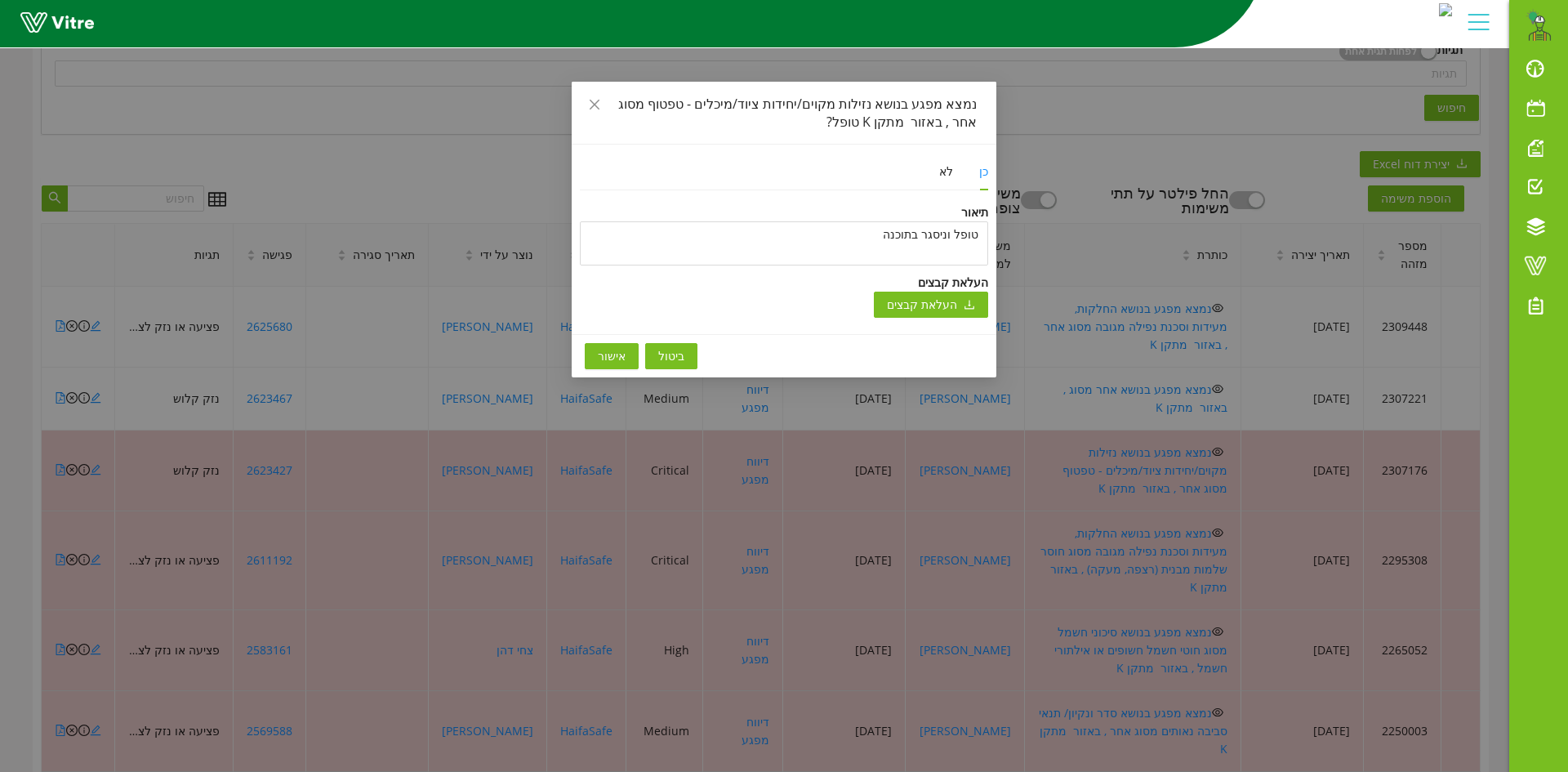
click at [613, 351] on span "אישור" at bounding box center [612, 356] width 28 height 18
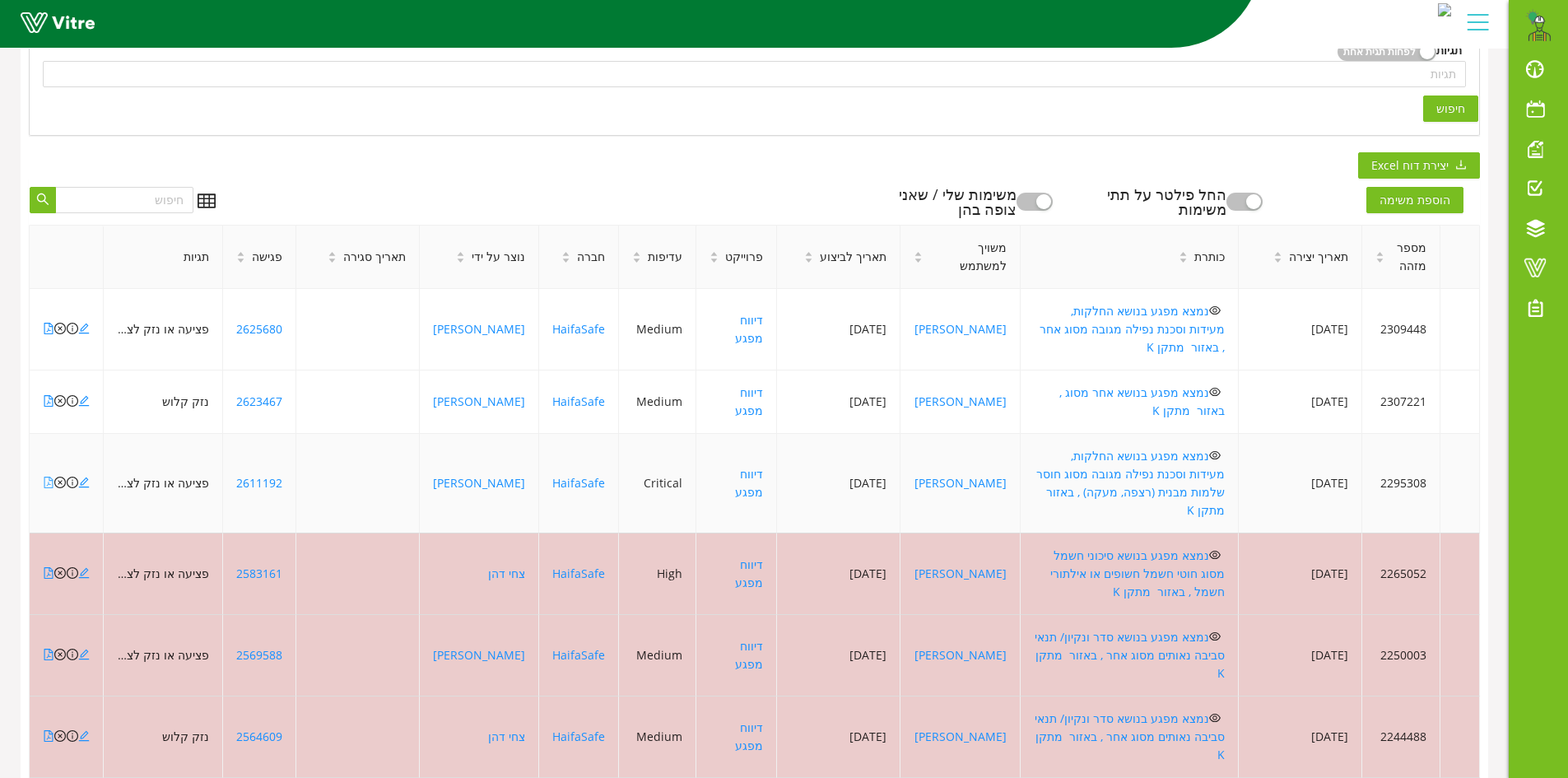
click at [45, 477] on icon "file-pdf" at bounding box center [49, 483] width 9 height 12
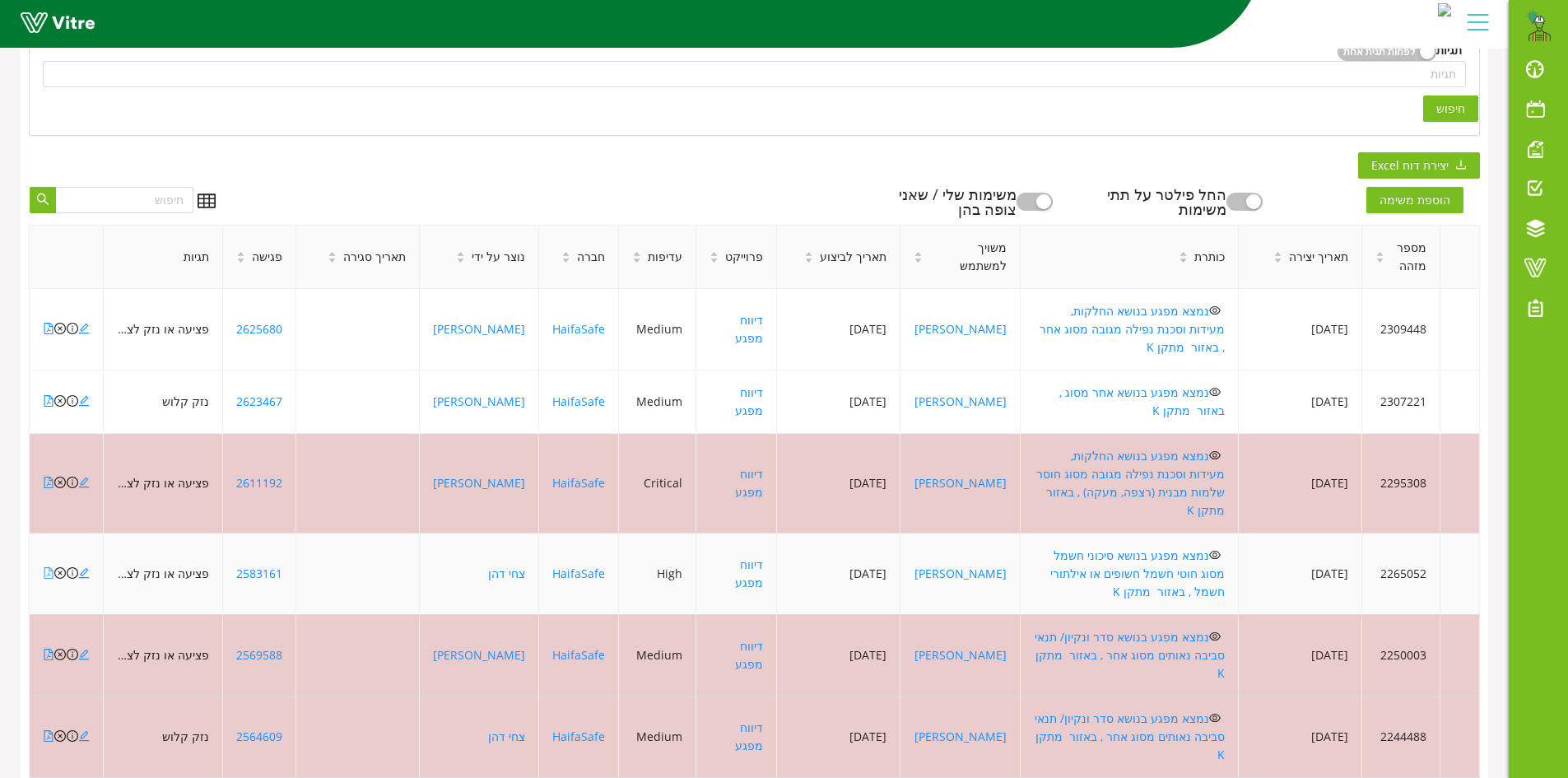
click at [45, 568] on icon "file-pdf" at bounding box center [49, 573] width 12 height 12
click at [49, 568] on icon "file-pdf" at bounding box center [49, 573] width 12 height 12
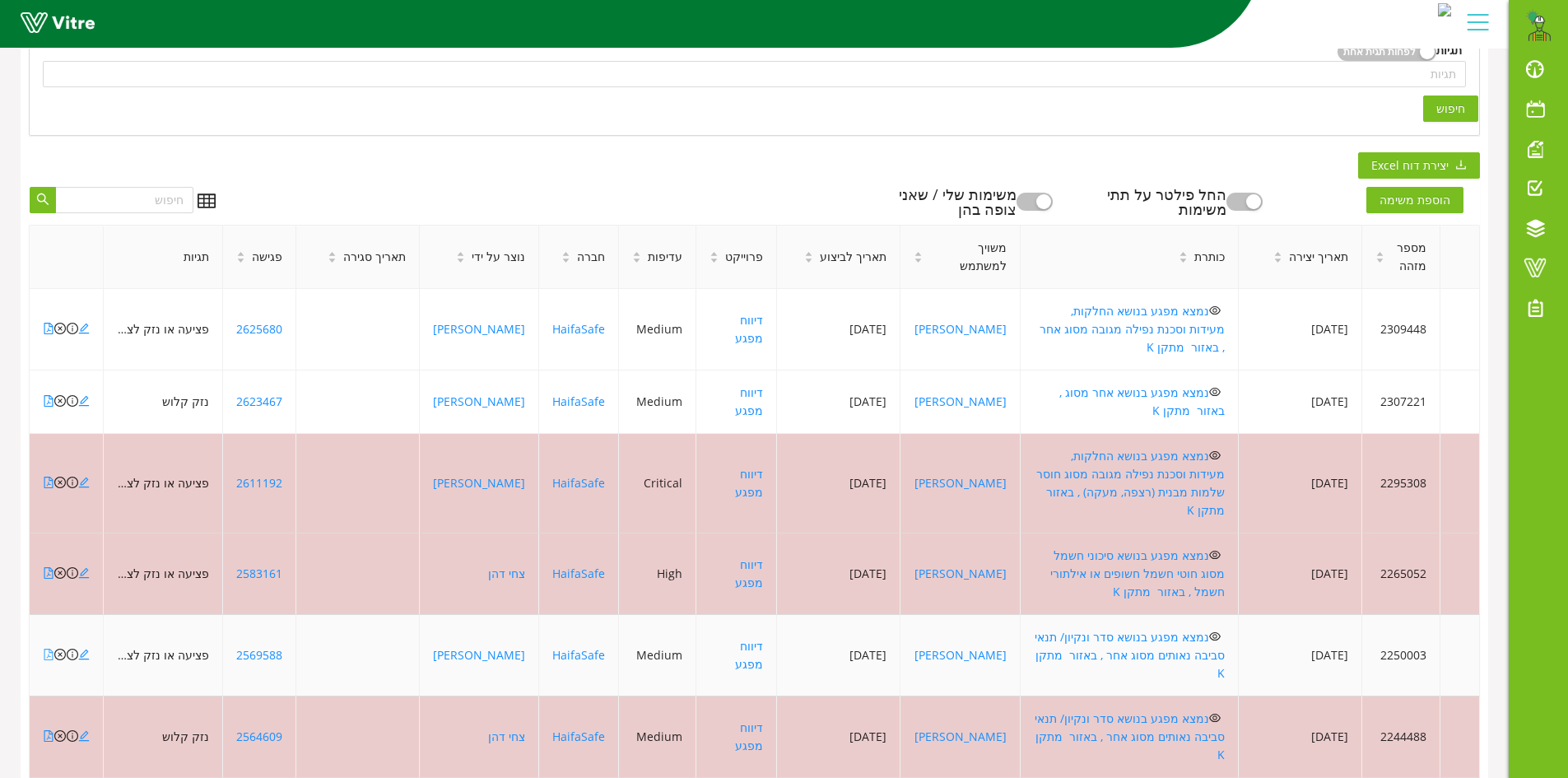
click at [47, 648] on icon "file-pdf" at bounding box center [49, 654] width 12 height 12
click at [42, 615] on td at bounding box center [67, 656] width 74 height 82
click at [44, 648] on icon "file-pdf" at bounding box center [49, 654] width 12 height 12
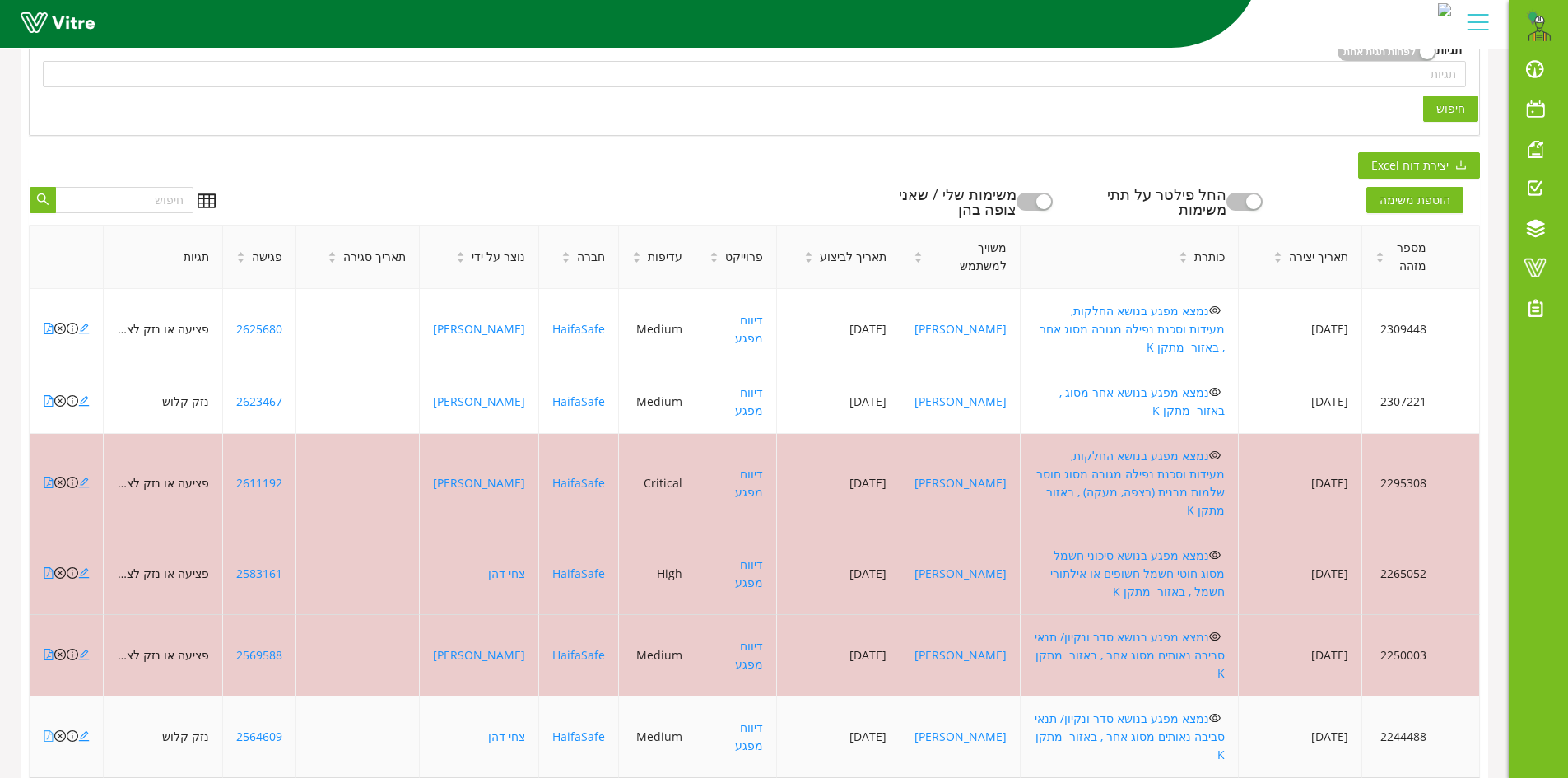
click at [45, 730] on icon "file-pdf" at bounding box center [49, 736] width 12 height 12
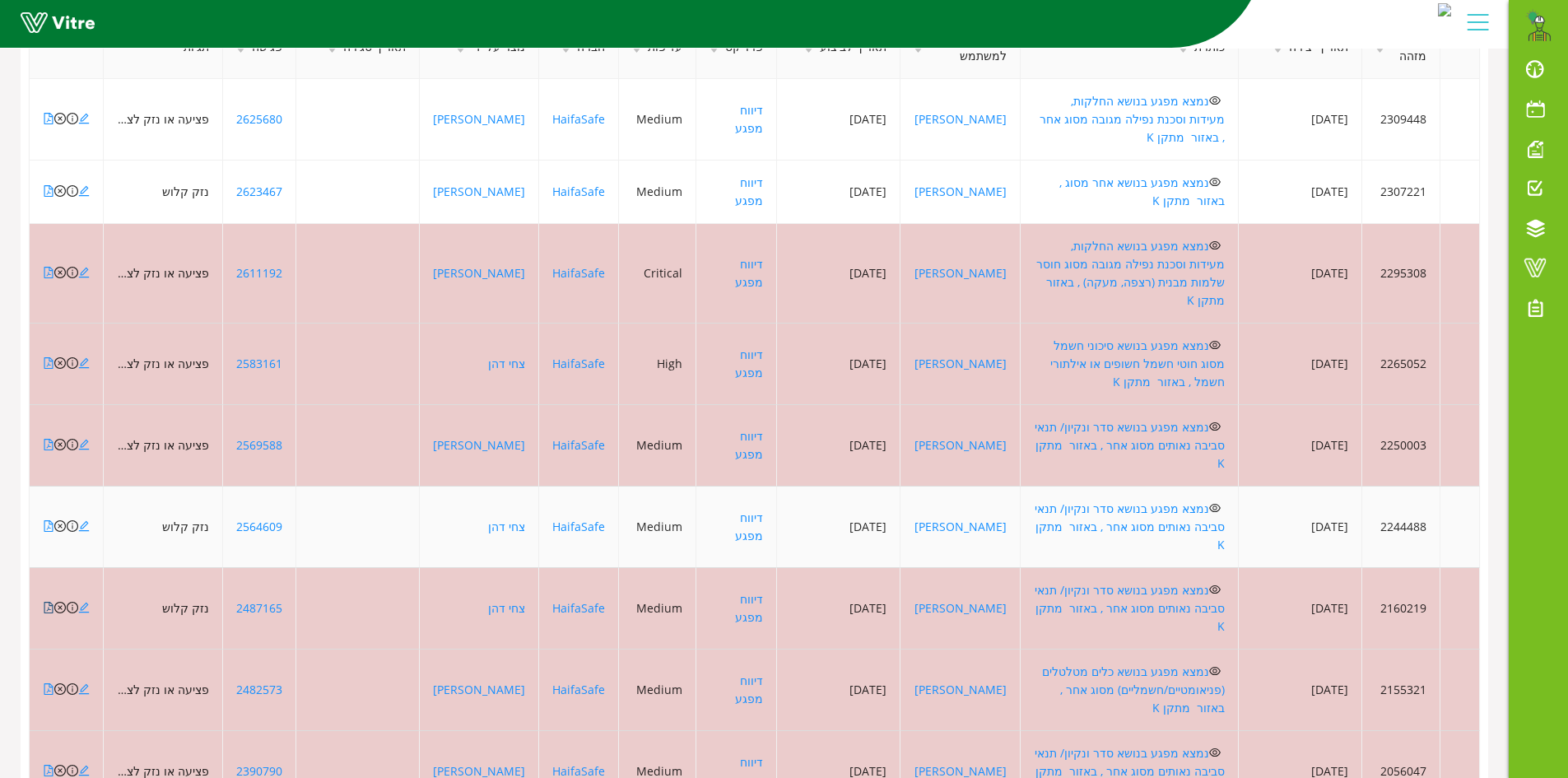
scroll to position [646, 0]
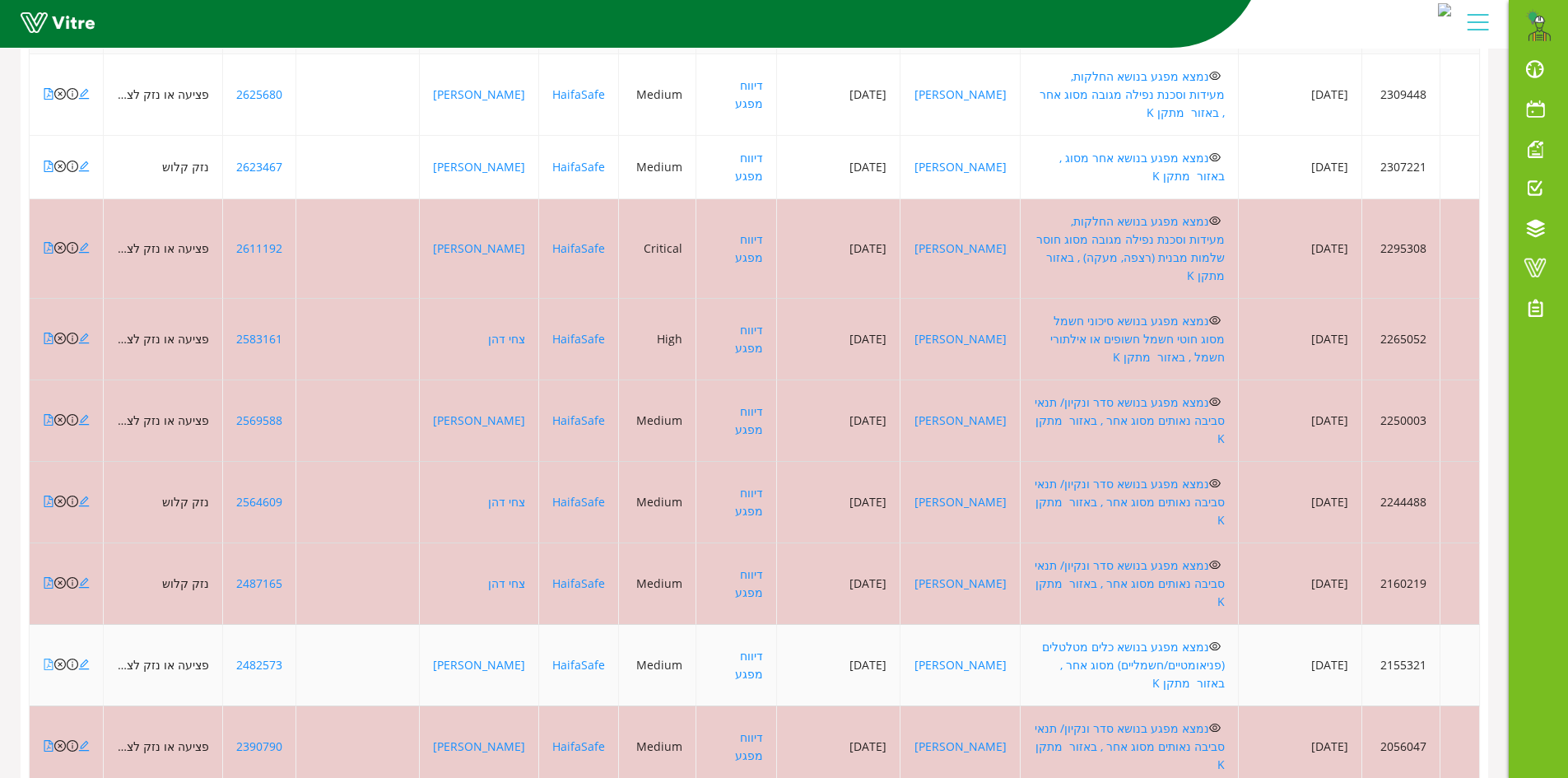
click at [50, 658] on icon "file-pdf" at bounding box center [49, 664] width 12 height 12
